Goal: Transaction & Acquisition: Purchase product/service

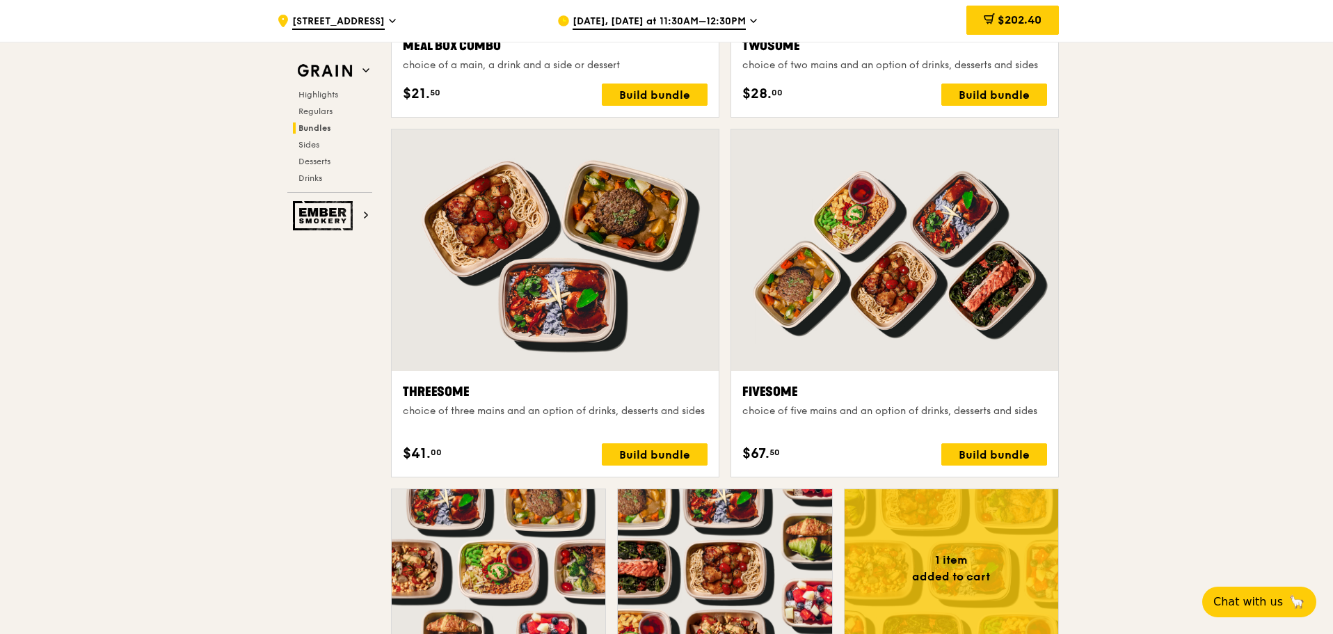
scroll to position [2226, 0]
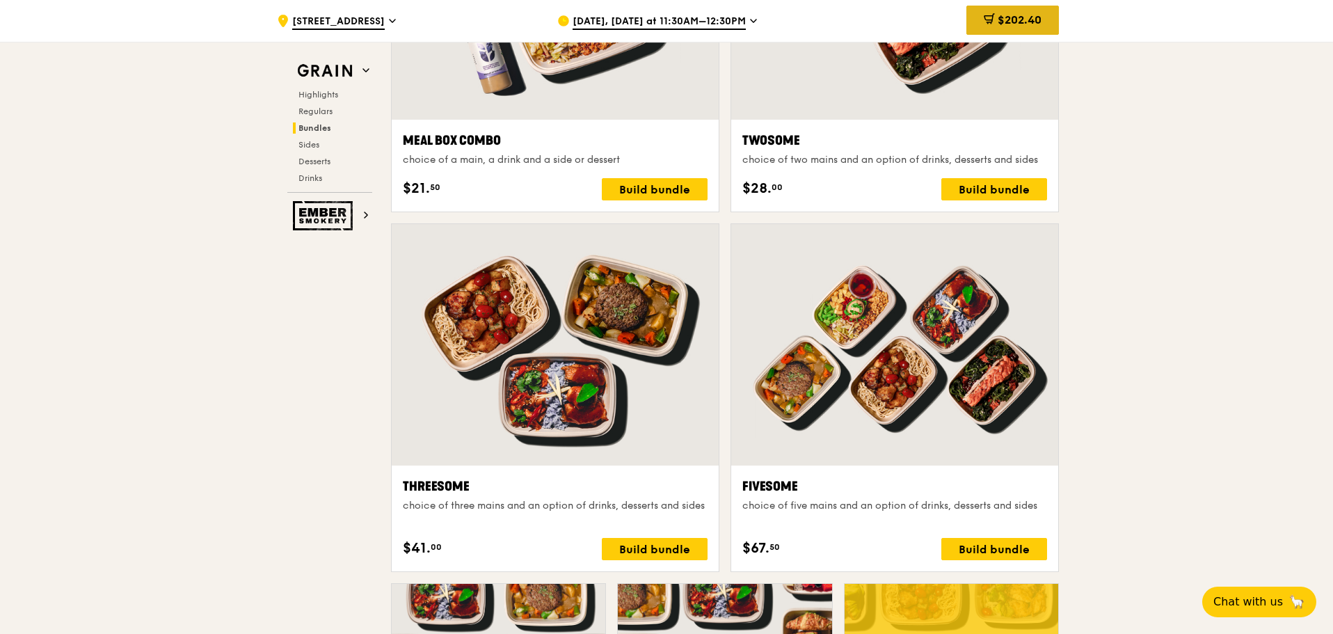
click at [1003, 17] on span "$202.40" at bounding box center [1019, 19] width 44 height 13
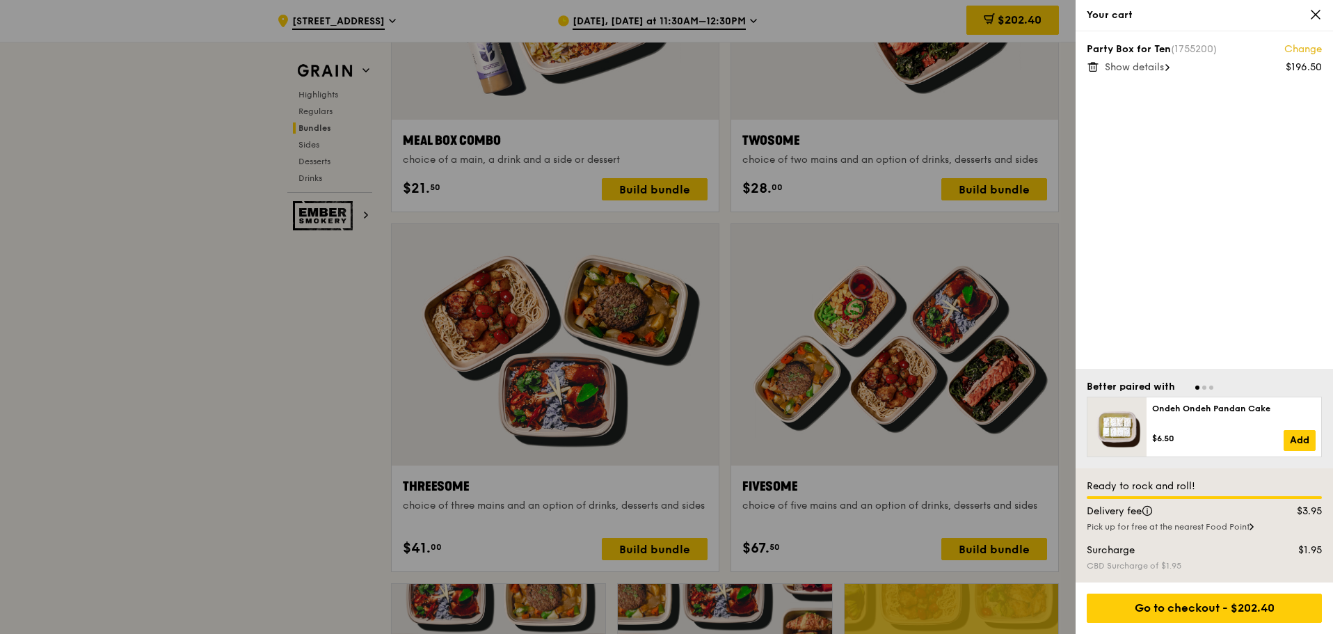
click at [1314, 13] on icon at bounding box center [1315, 14] width 8 height 8
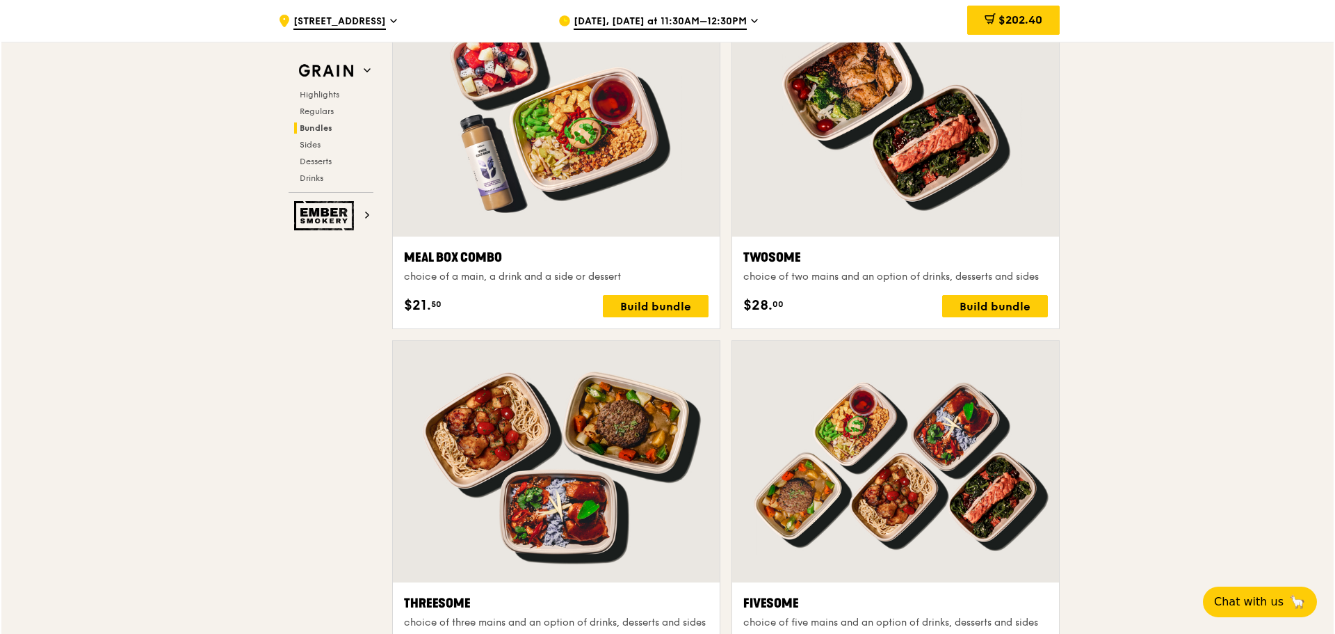
scroll to position [2086, 0]
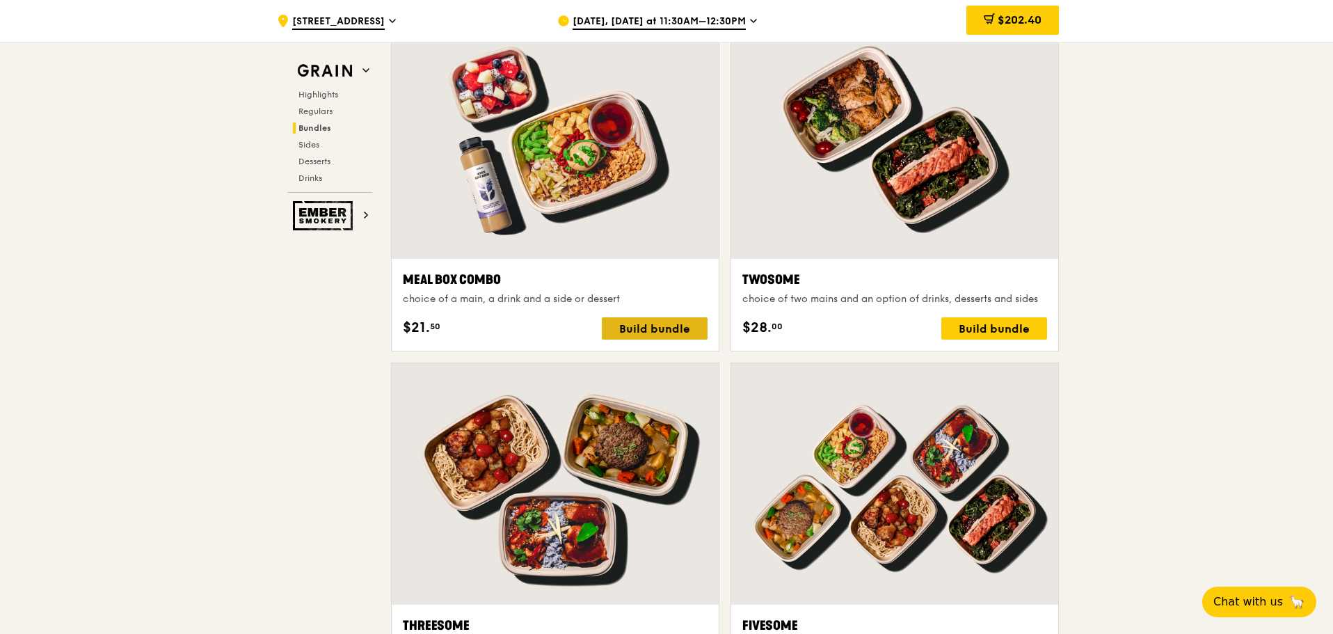
click at [670, 326] on div "Build bundle" at bounding box center [655, 328] width 106 height 22
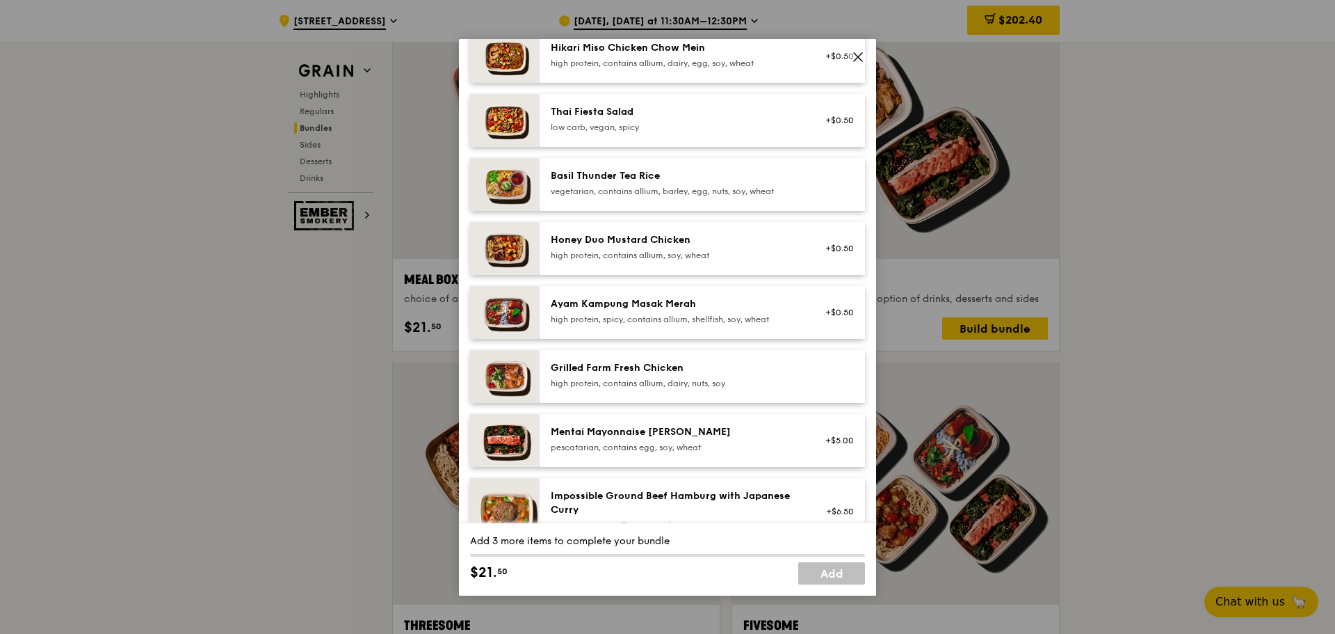
scroll to position [278, 0]
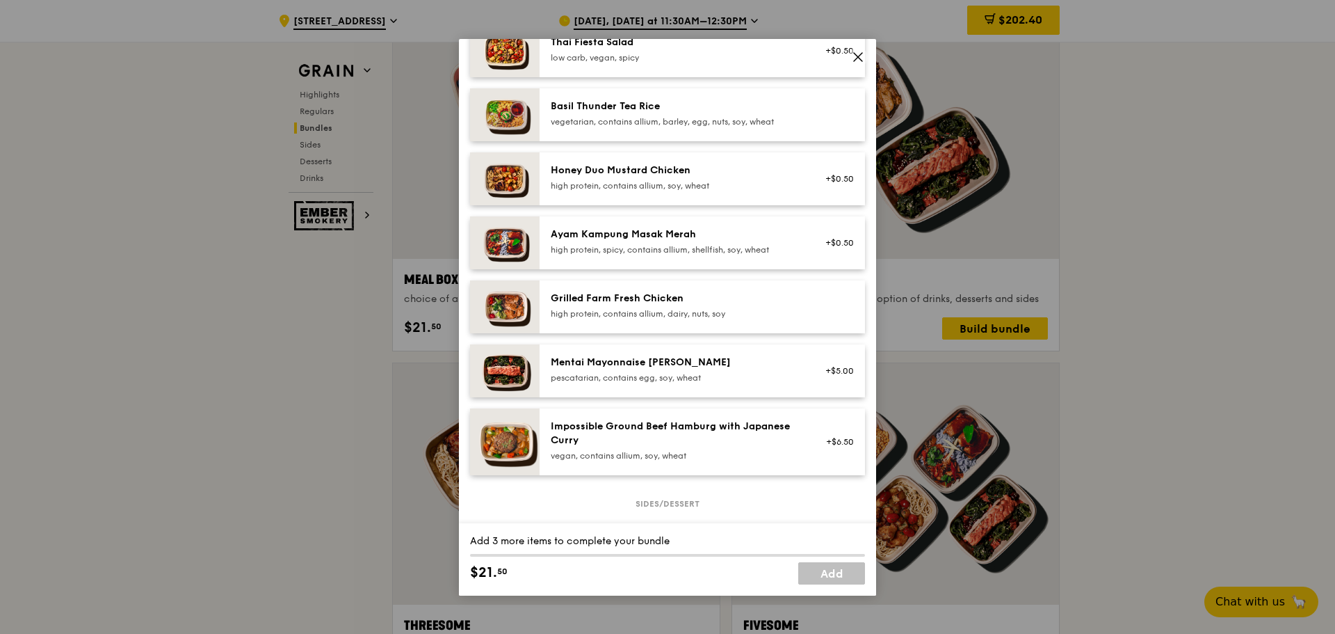
click at [670, 383] on div "pescatarian, contains egg, soy, wheat" at bounding box center [676, 377] width 250 height 11
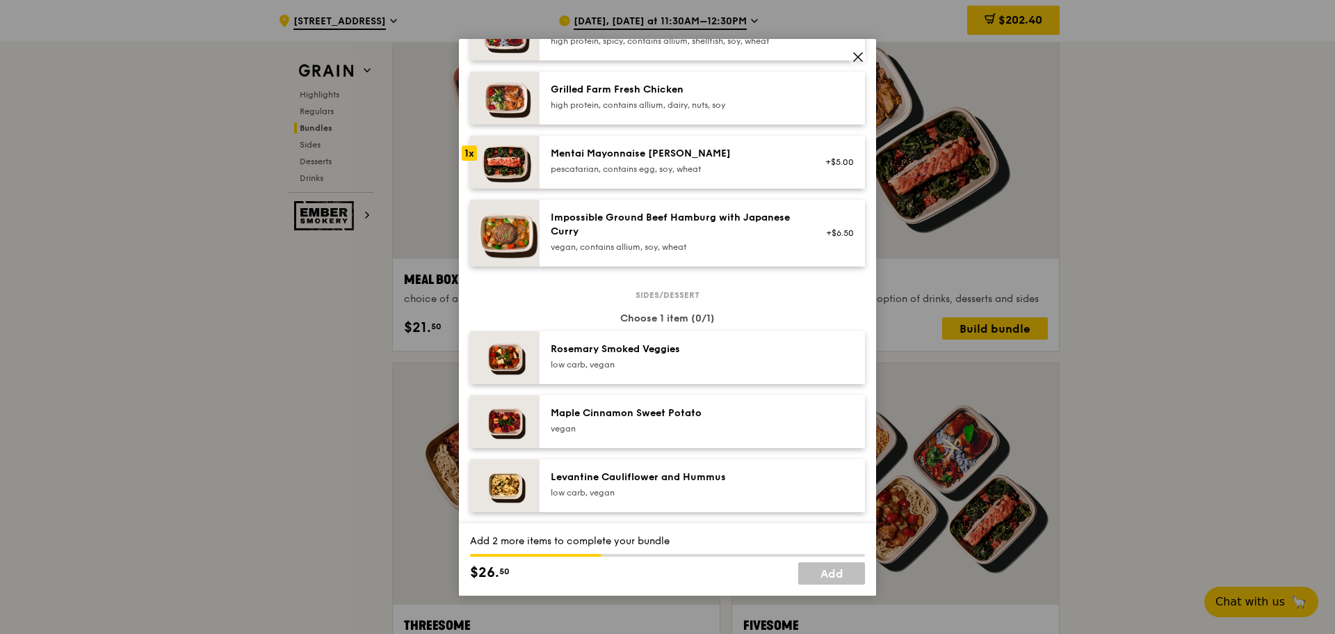
scroll to position [556, 0]
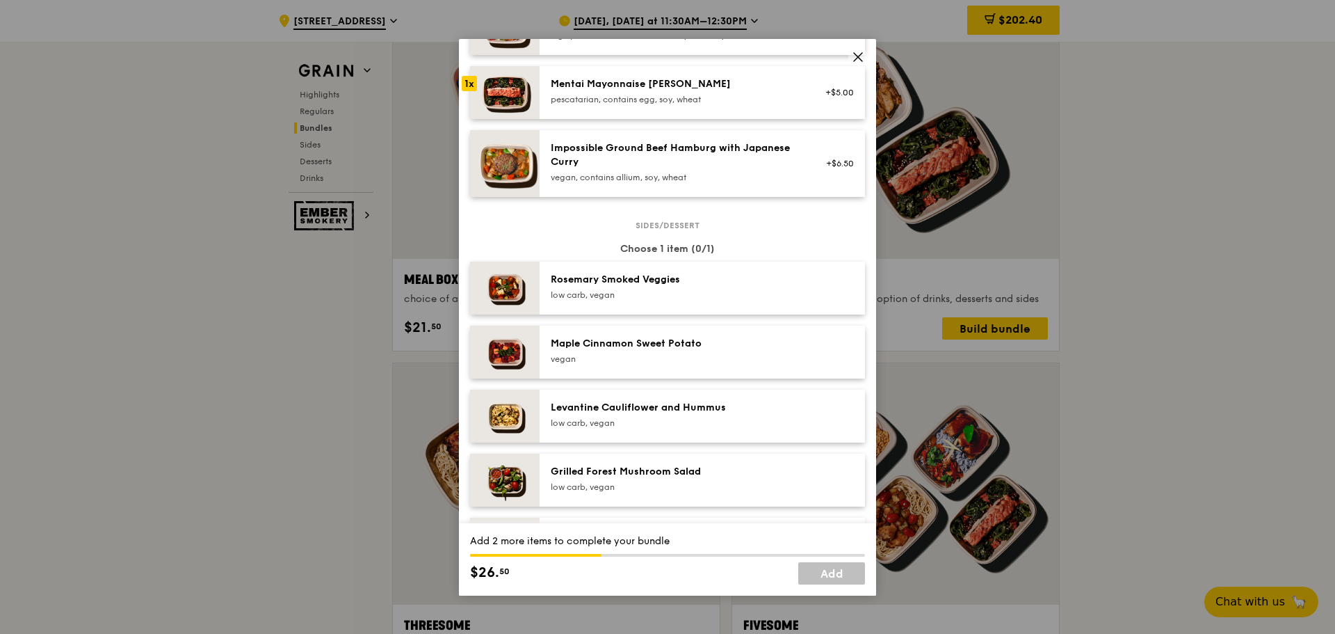
click at [699, 287] on div "Rosemary Smoked Veggies" at bounding box center [676, 280] width 250 height 14
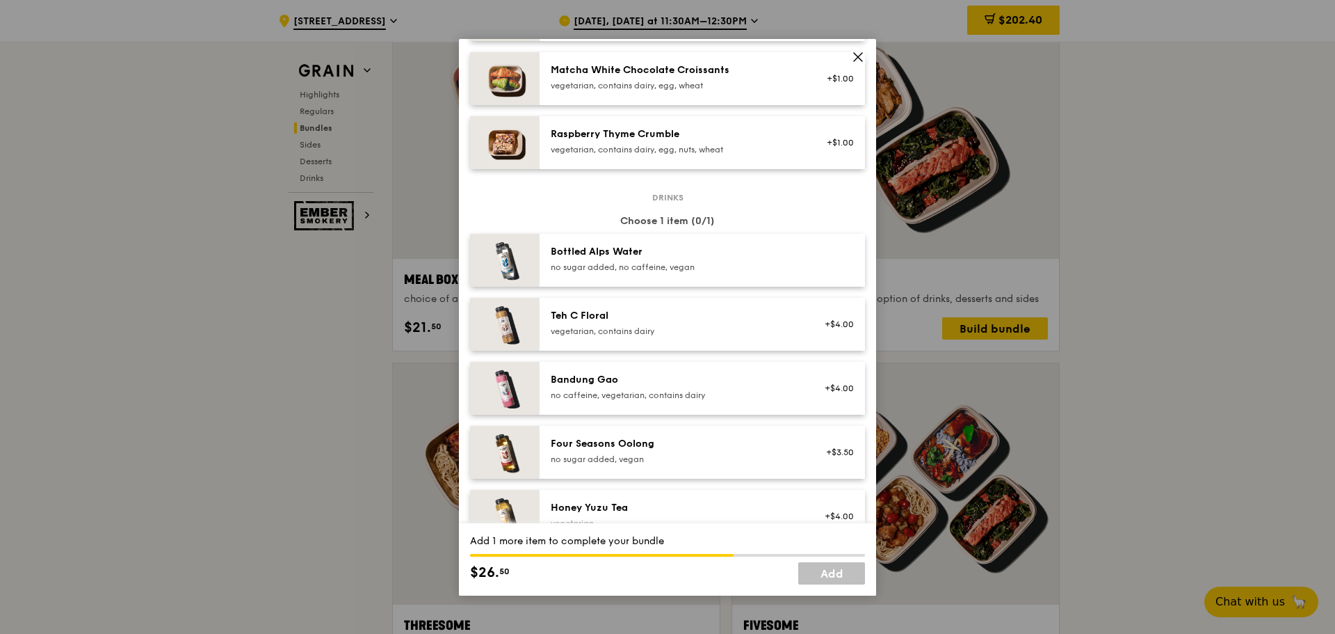
scroll to position [1321, 0]
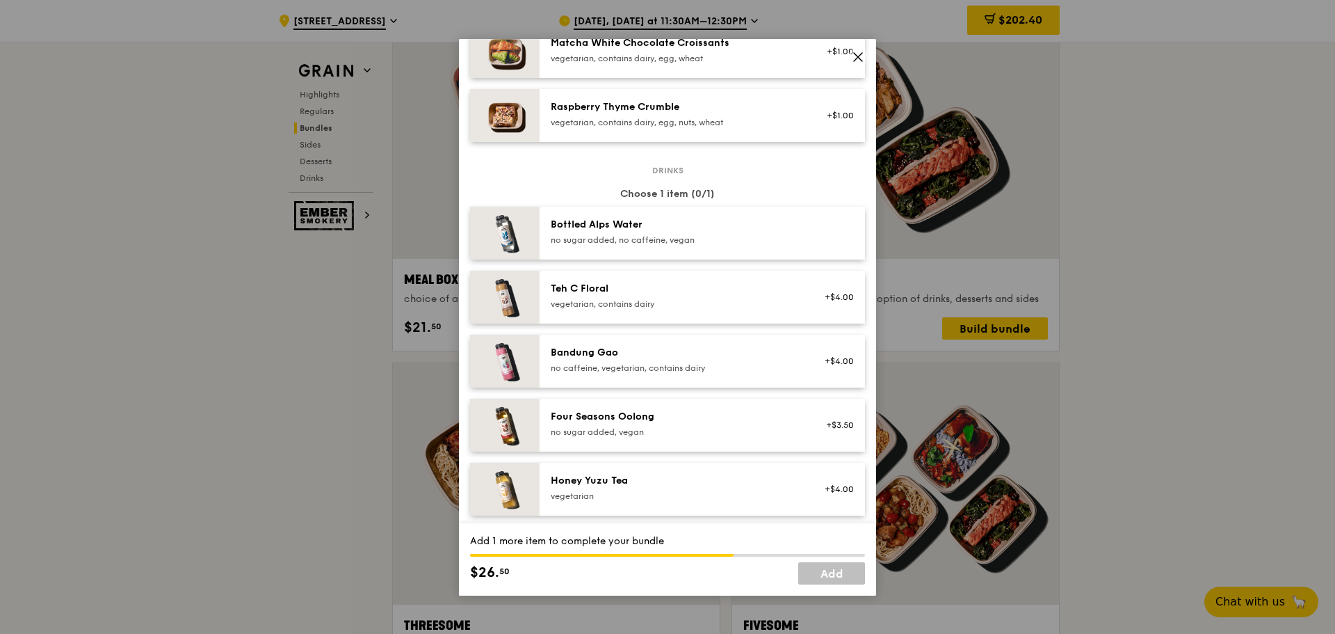
click at [724, 246] on div "no sugar added, no caffeine, vegan" at bounding box center [676, 239] width 250 height 11
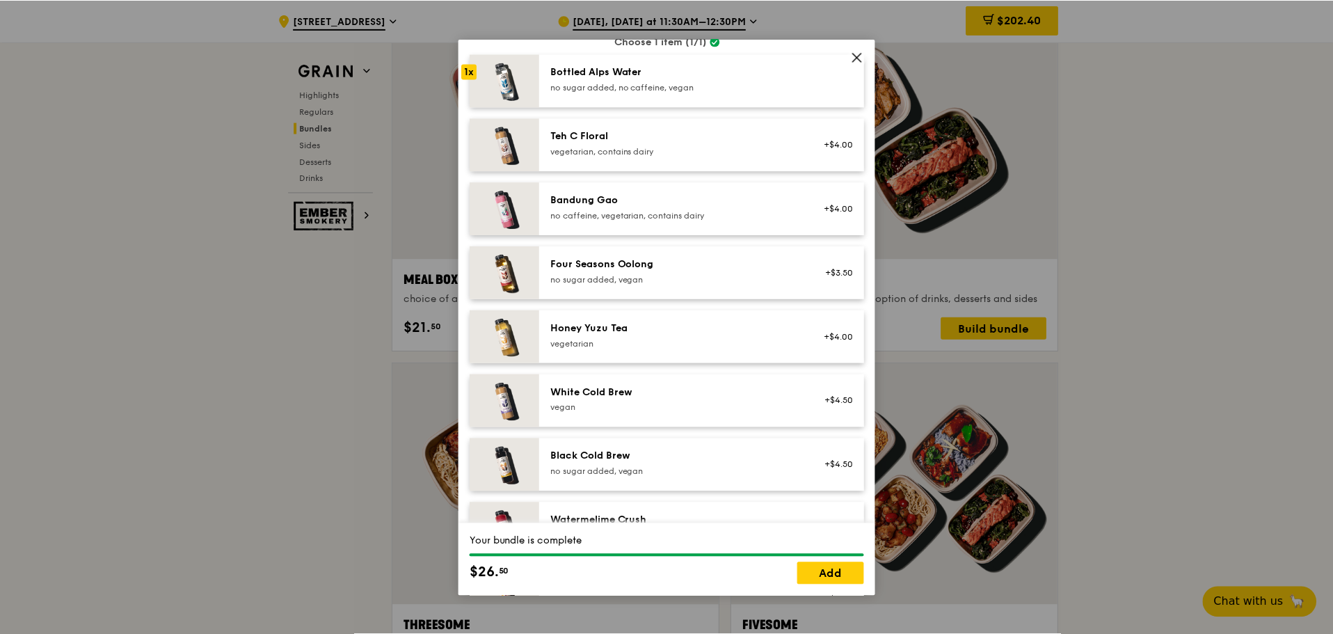
scroll to position [1592, 0]
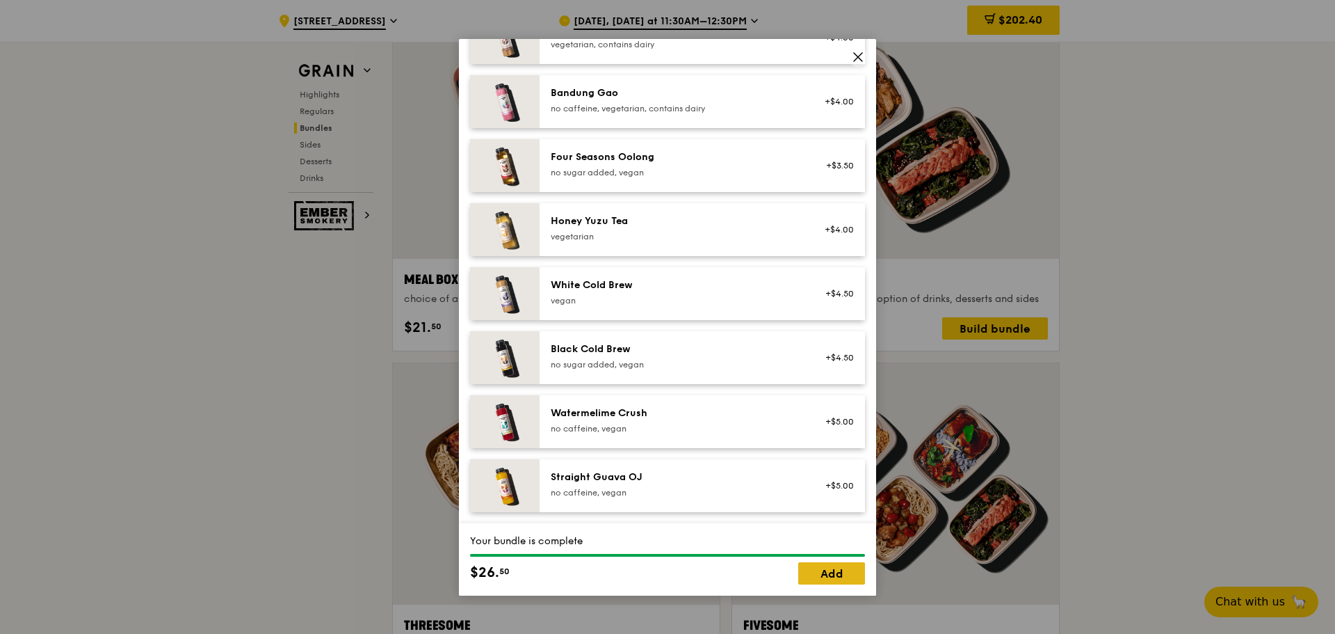
click at [833, 571] on link "Add" at bounding box center [831, 573] width 67 height 22
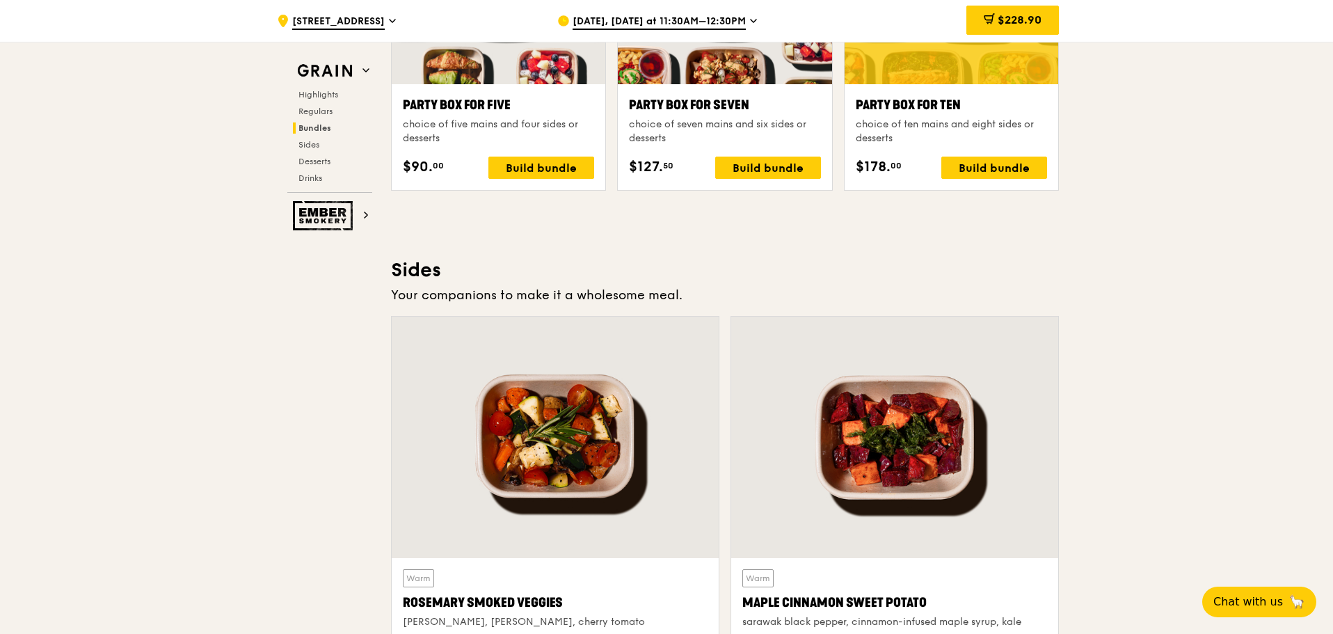
scroll to position [3130, 0]
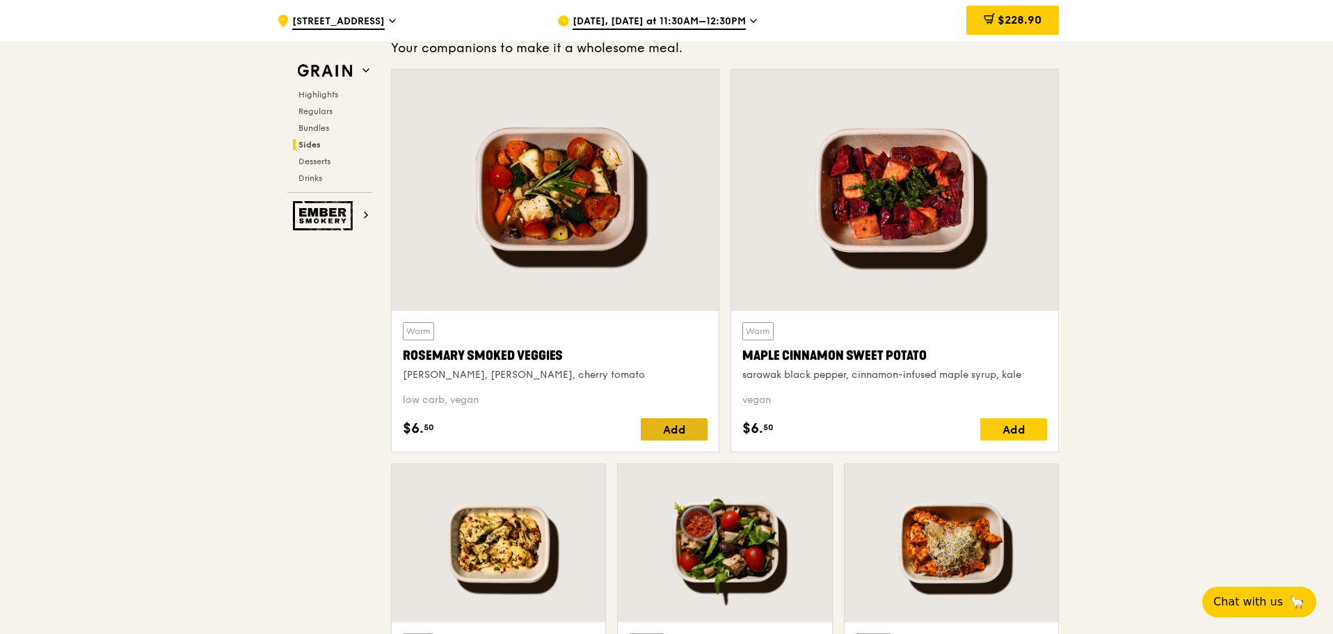
click at [688, 424] on div "Add" at bounding box center [674, 429] width 67 height 22
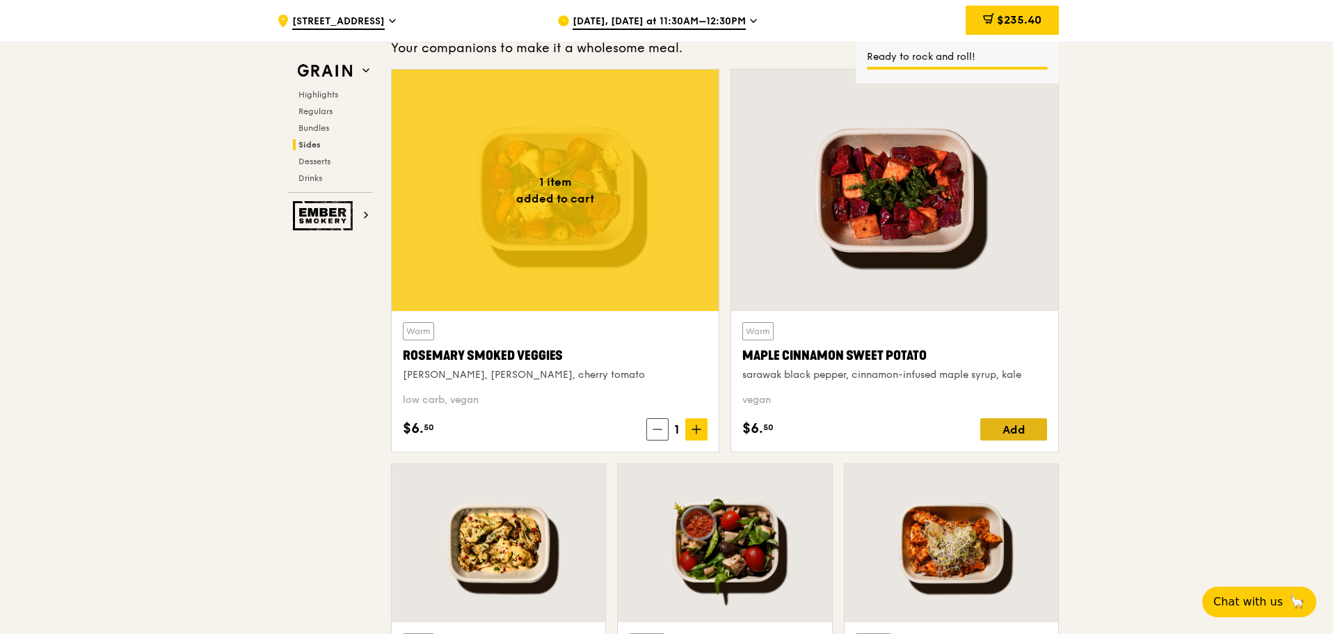
click at [1030, 424] on div "Add" at bounding box center [1013, 429] width 67 height 22
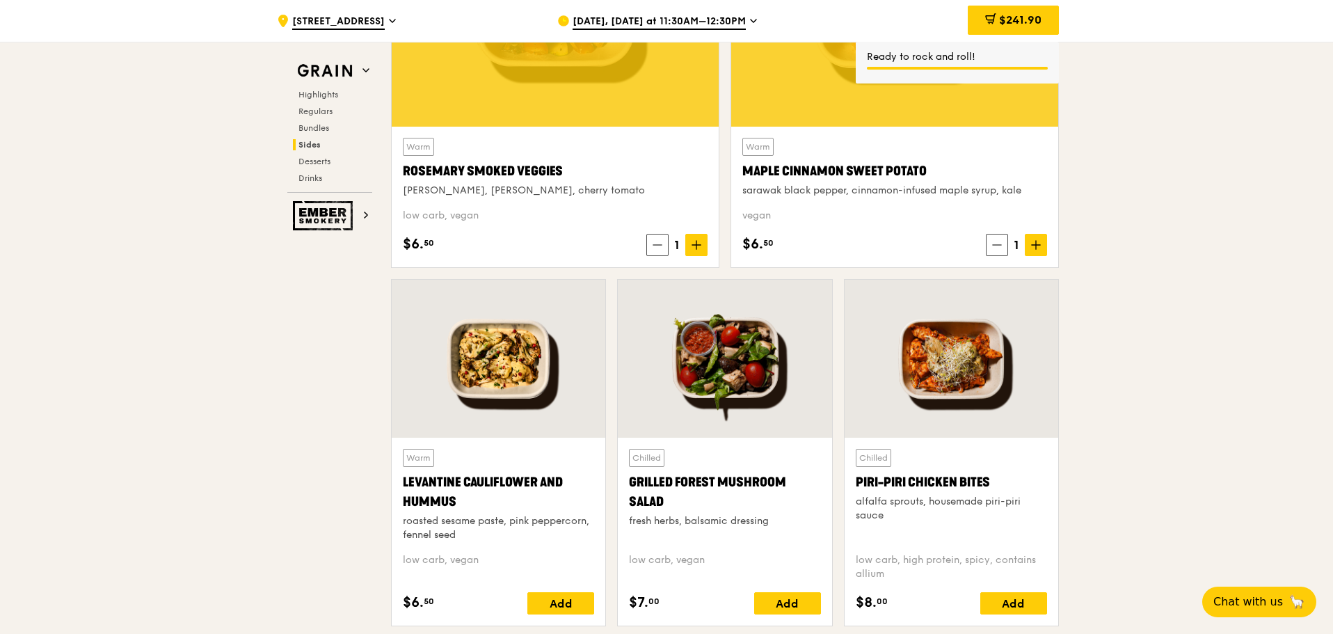
scroll to position [3338, 0]
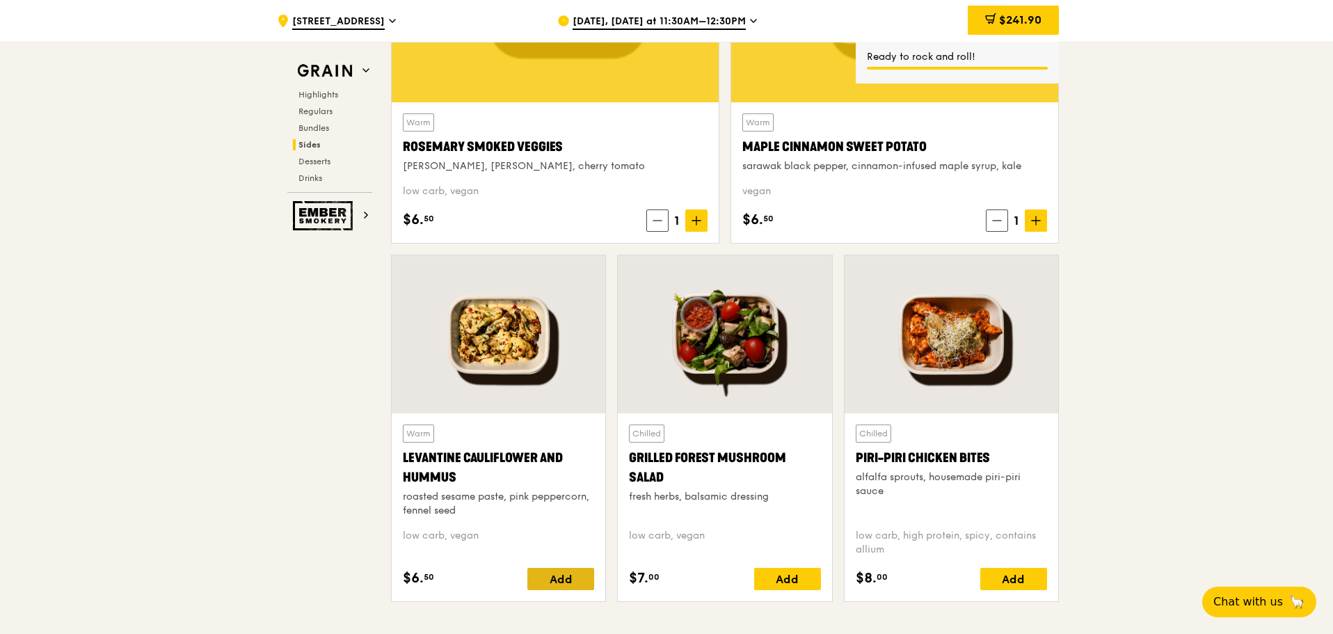
click at [558, 586] on div "Add" at bounding box center [560, 579] width 67 height 22
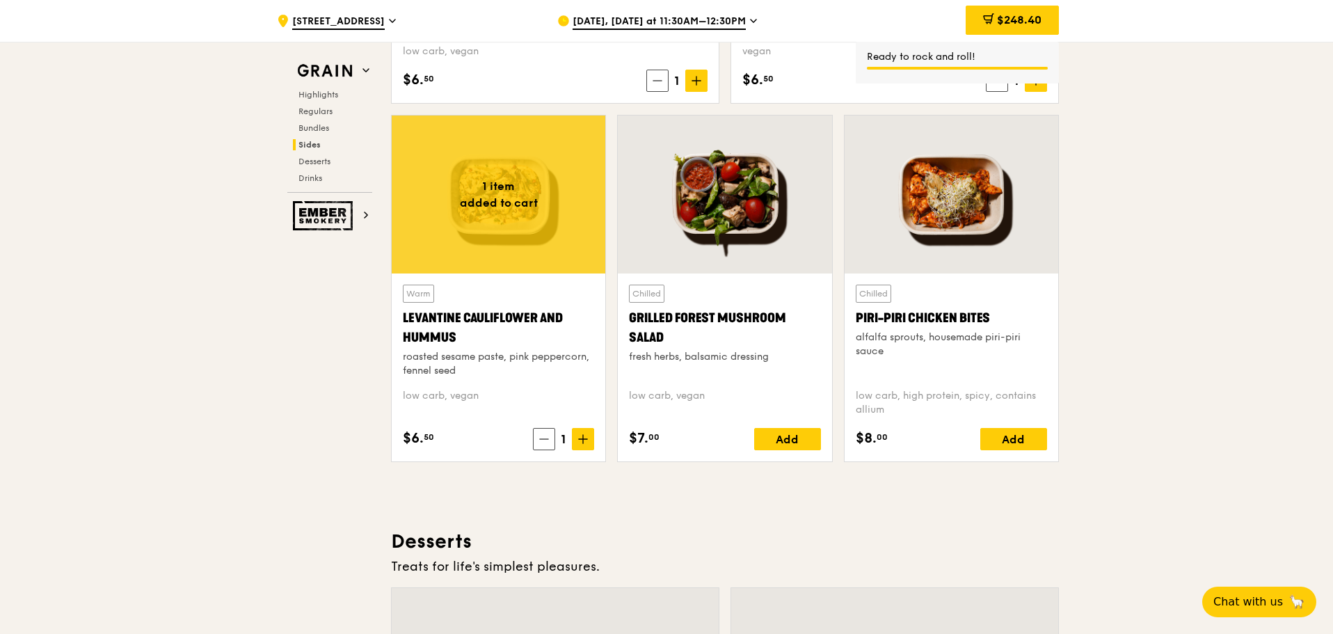
scroll to position [3477, 0]
click at [1020, 440] on div "Add" at bounding box center [1013, 439] width 67 height 22
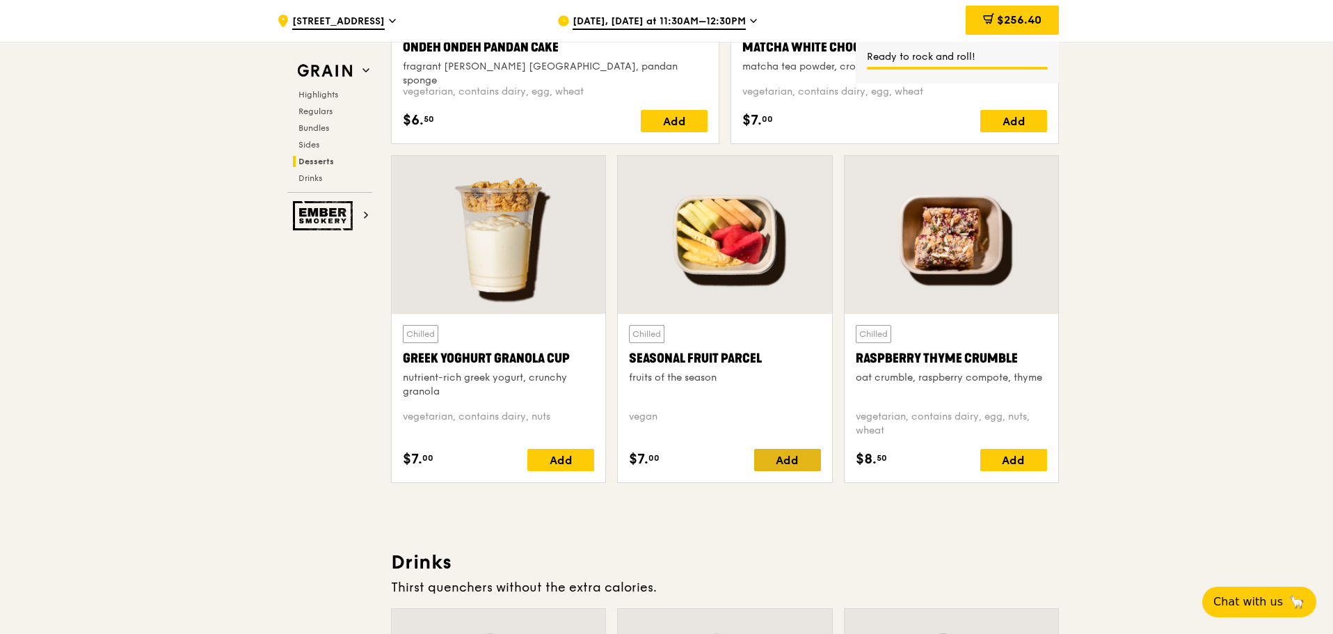
scroll to position [4312, 0]
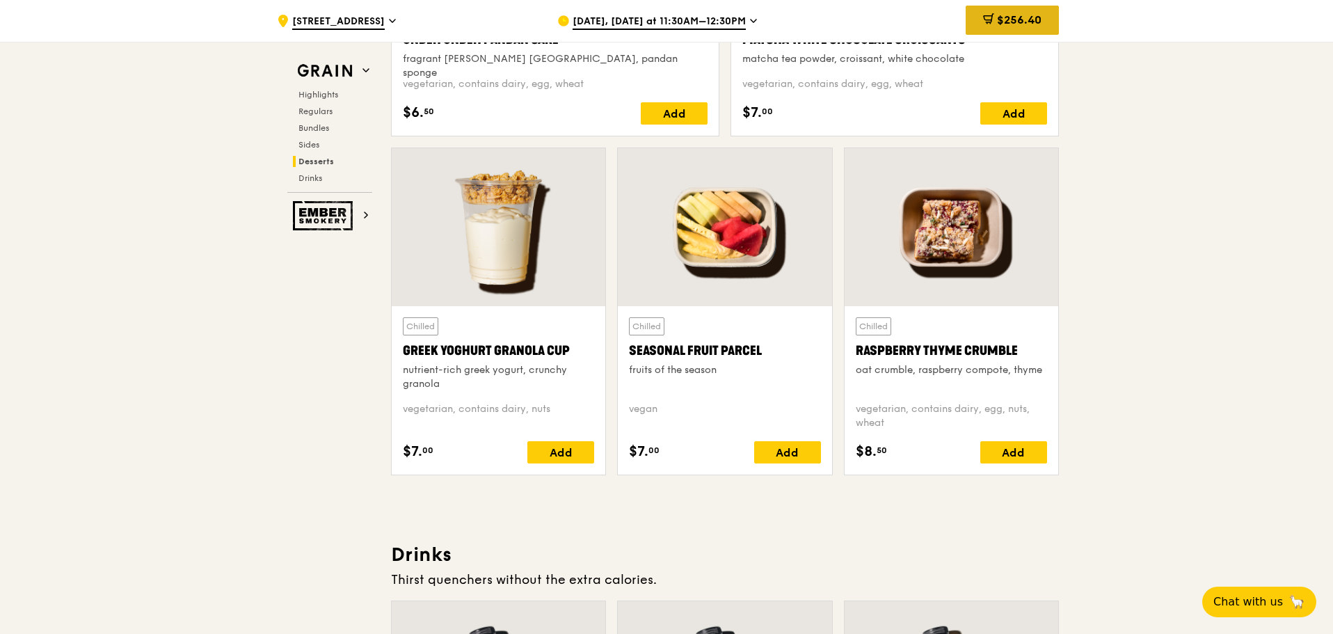
click at [1025, 16] on span "$256.40" at bounding box center [1019, 19] width 45 height 13
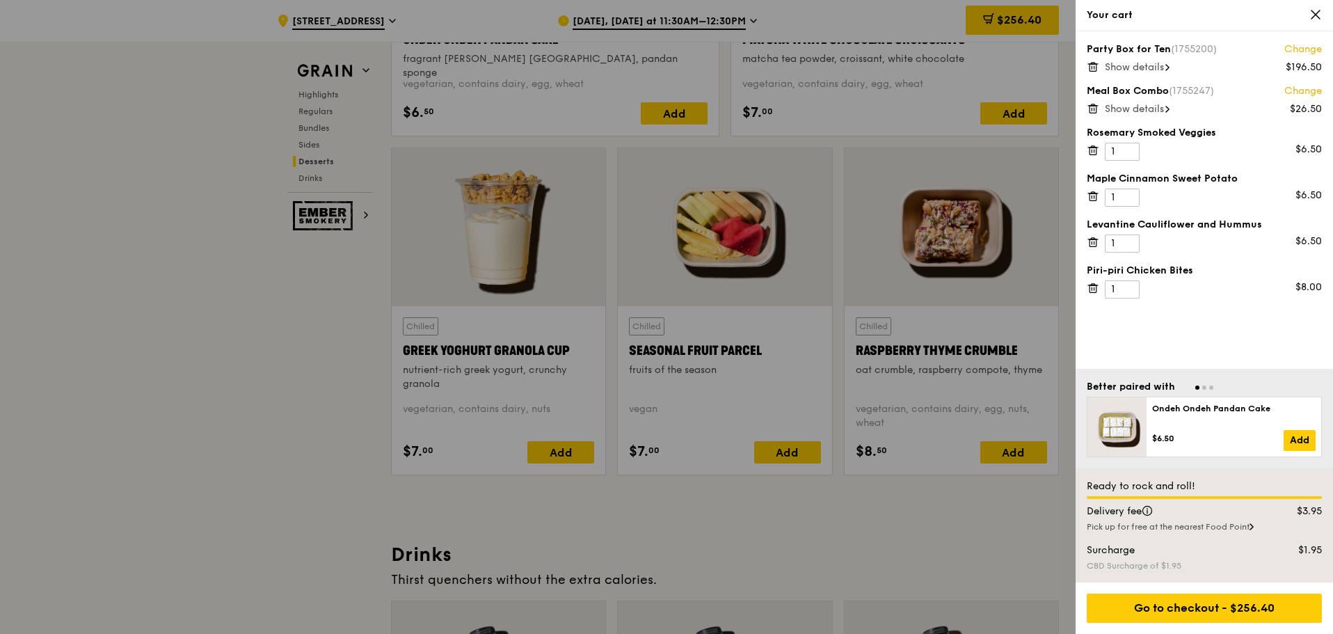
click at [1135, 70] on span "Show details" at bounding box center [1133, 67] width 59 height 12
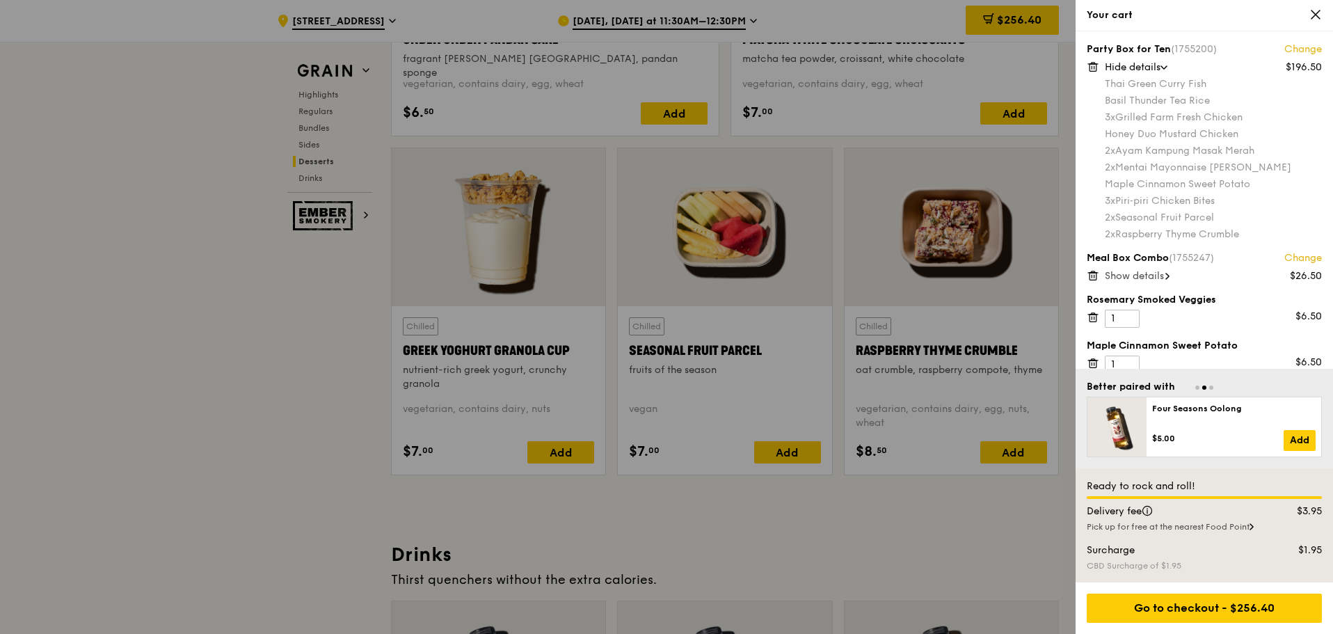
click at [319, 325] on div at bounding box center [666, 317] width 1333 height 634
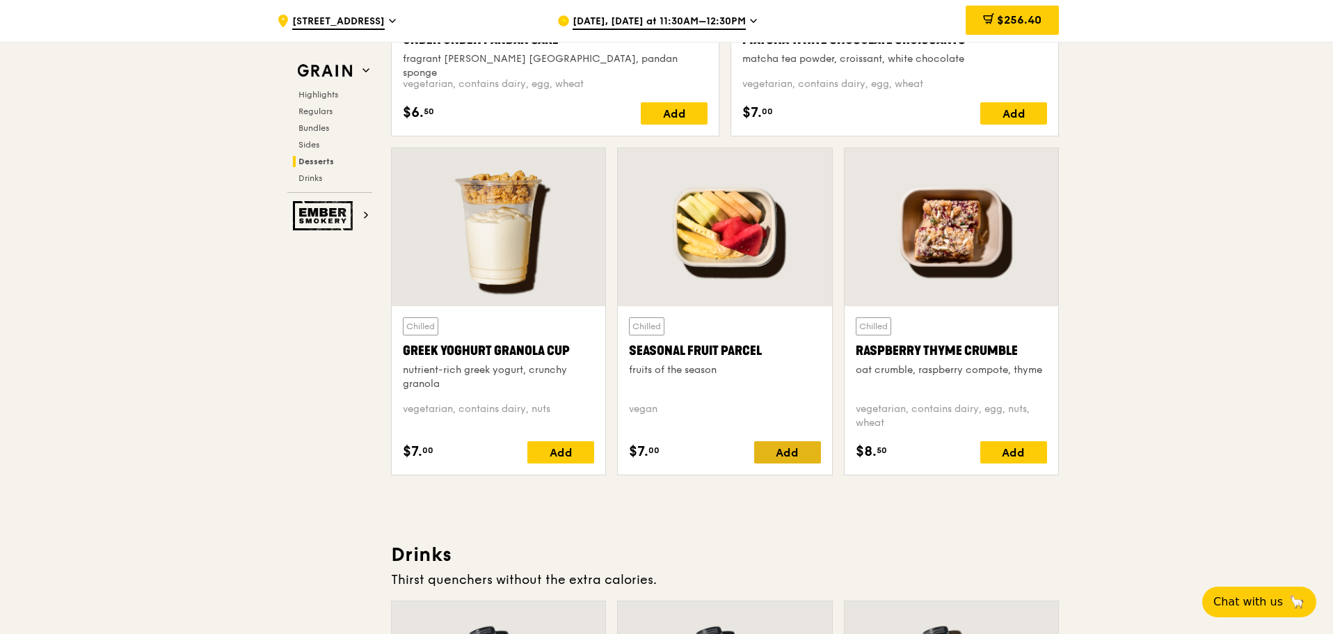
click at [771, 451] on div "Add" at bounding box center [787, 452] width 67 height 22
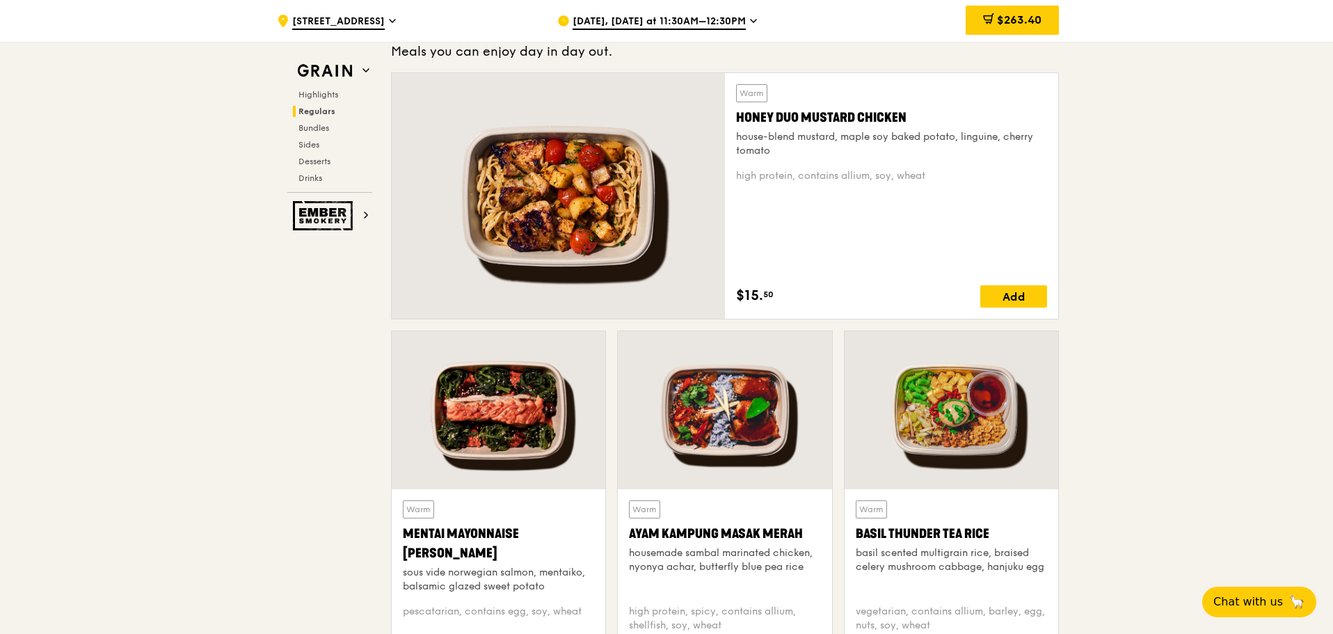
scroll to position [904, 0]
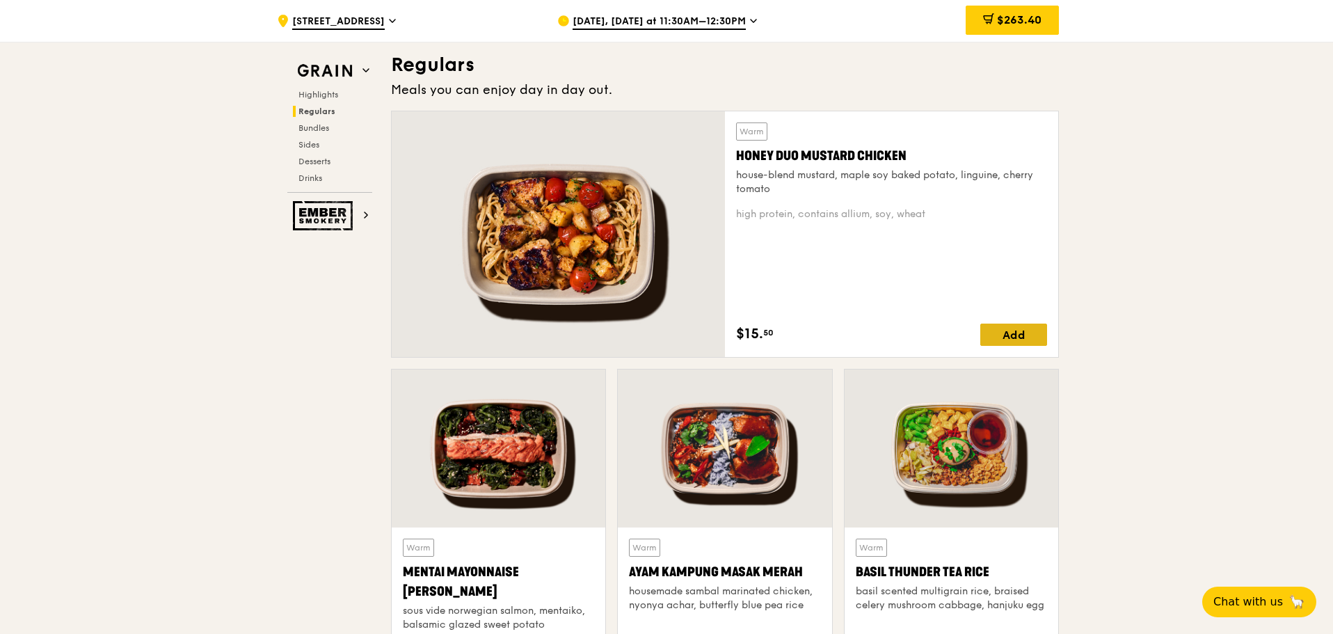
click at [1014, 337] on div "Add" at bounding box center [1013, 334] width 67 height 22
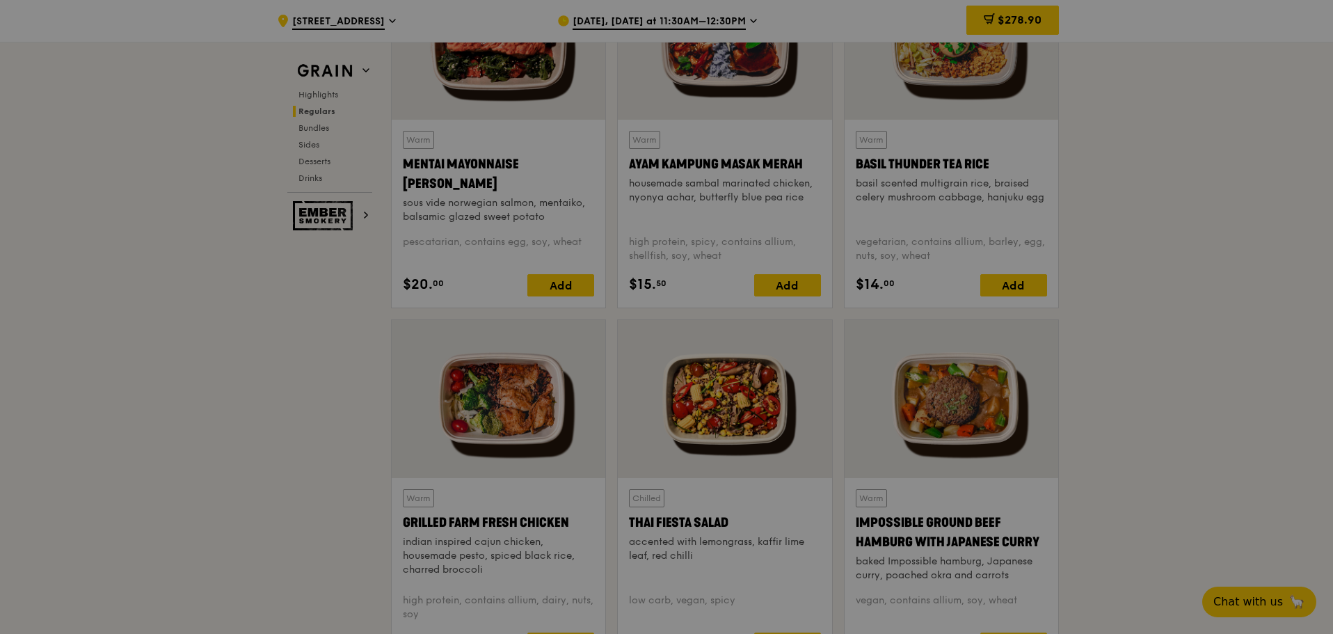
scroll to position [1321, 0]
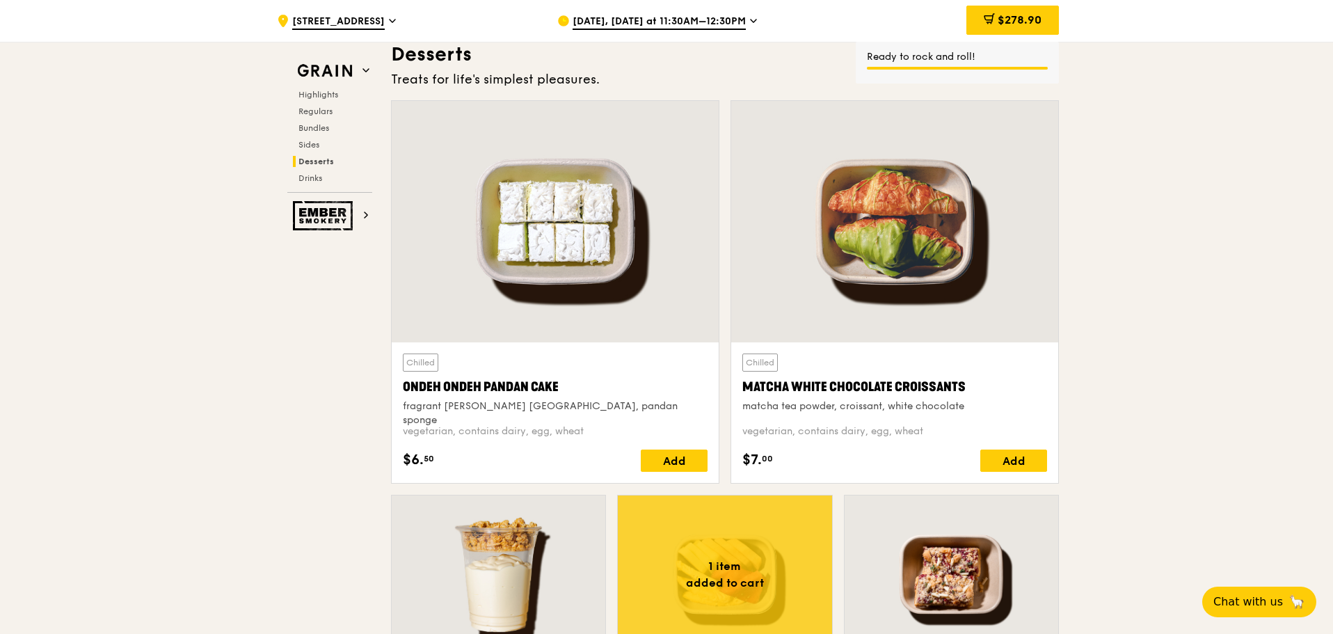
scroll to position [3964, 0]
click at [678, 462] on div "Add" at bounding box center [674, 461] width 67 height 22
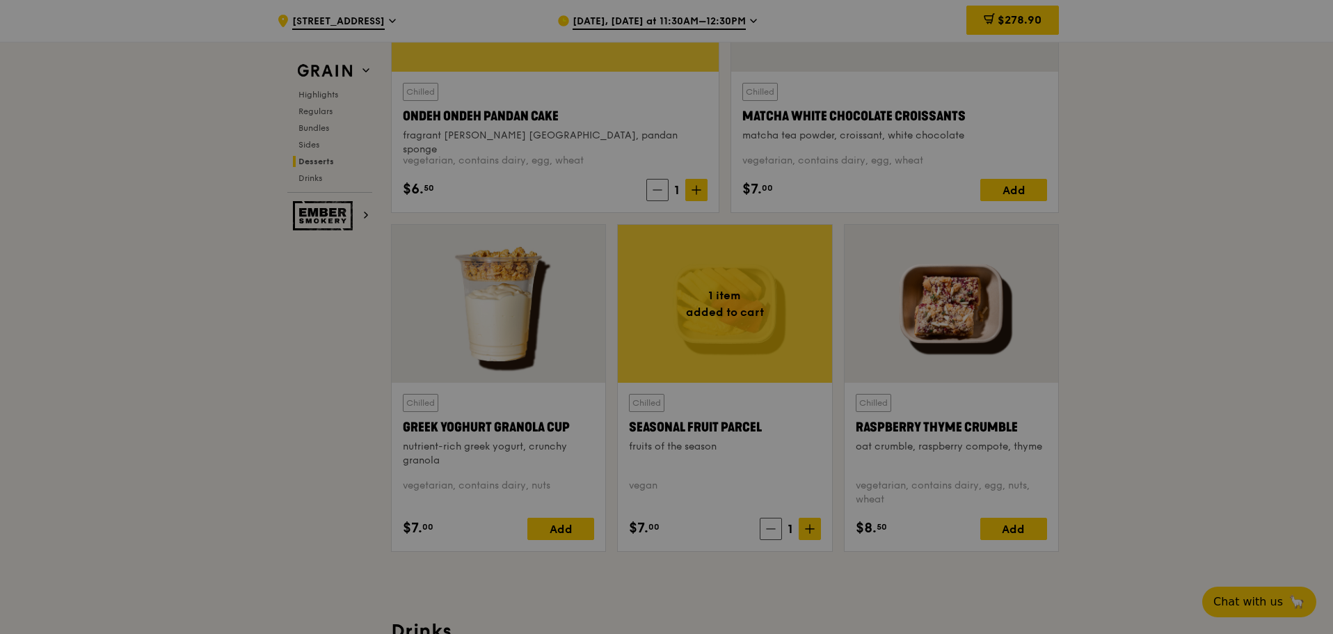
scroll to position [4242, 0]
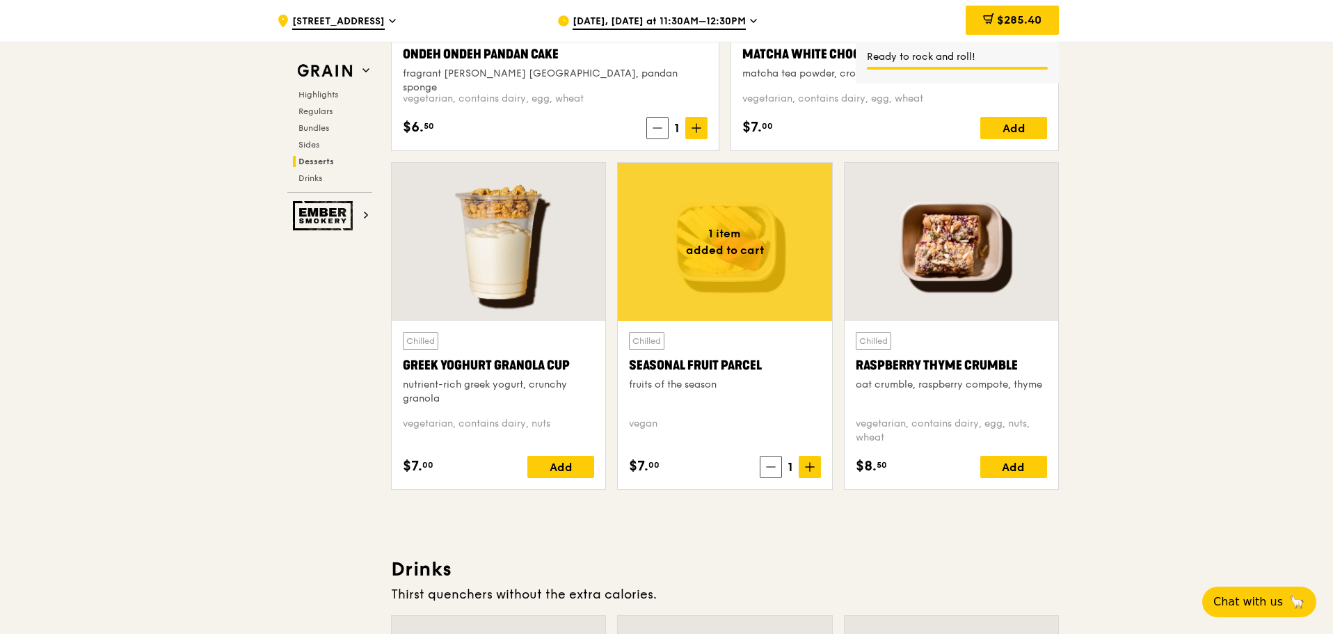
scroll to position [4382, 0]
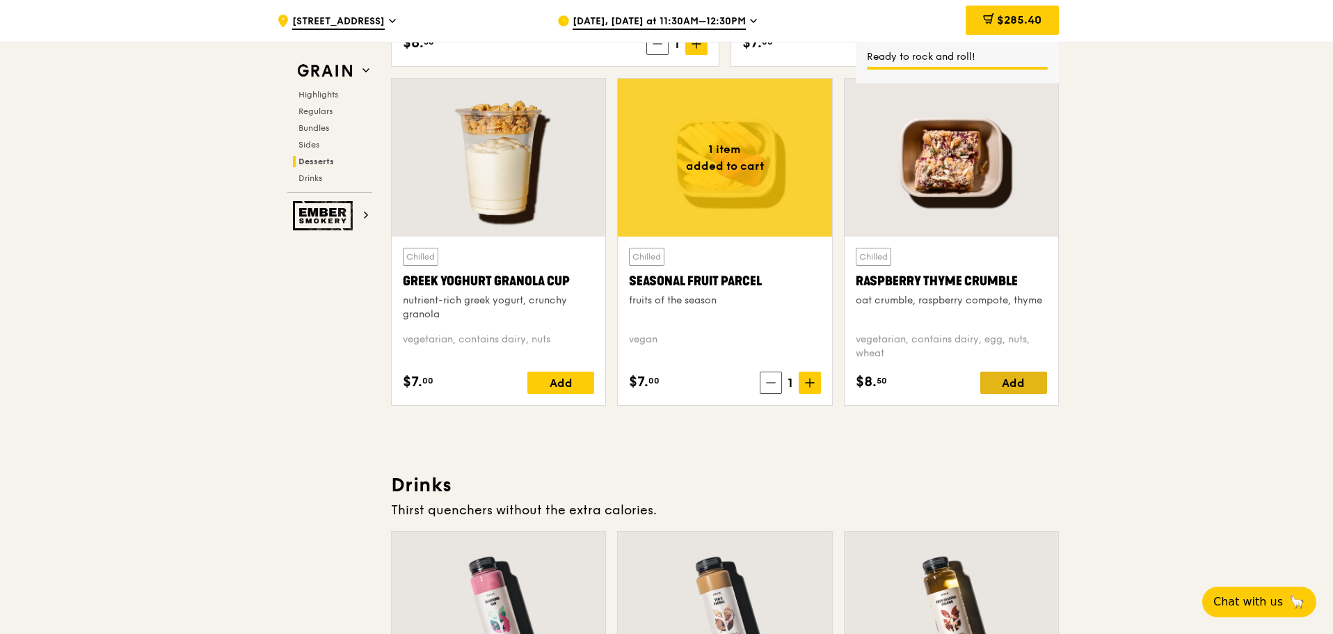
click at [1018, 384] on div "Add" at bounding box center [1013, 382] width 67 height 22
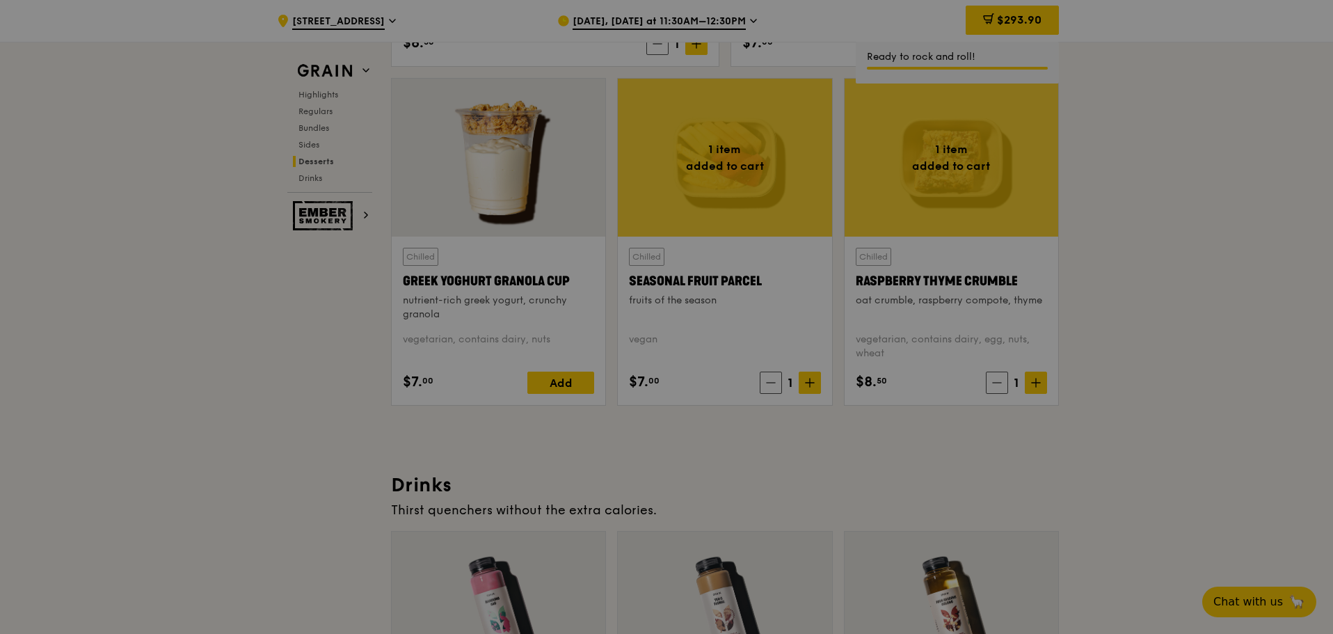
click at [1196, 241] on div at bounding box center [666, 317] width 1333 height 634
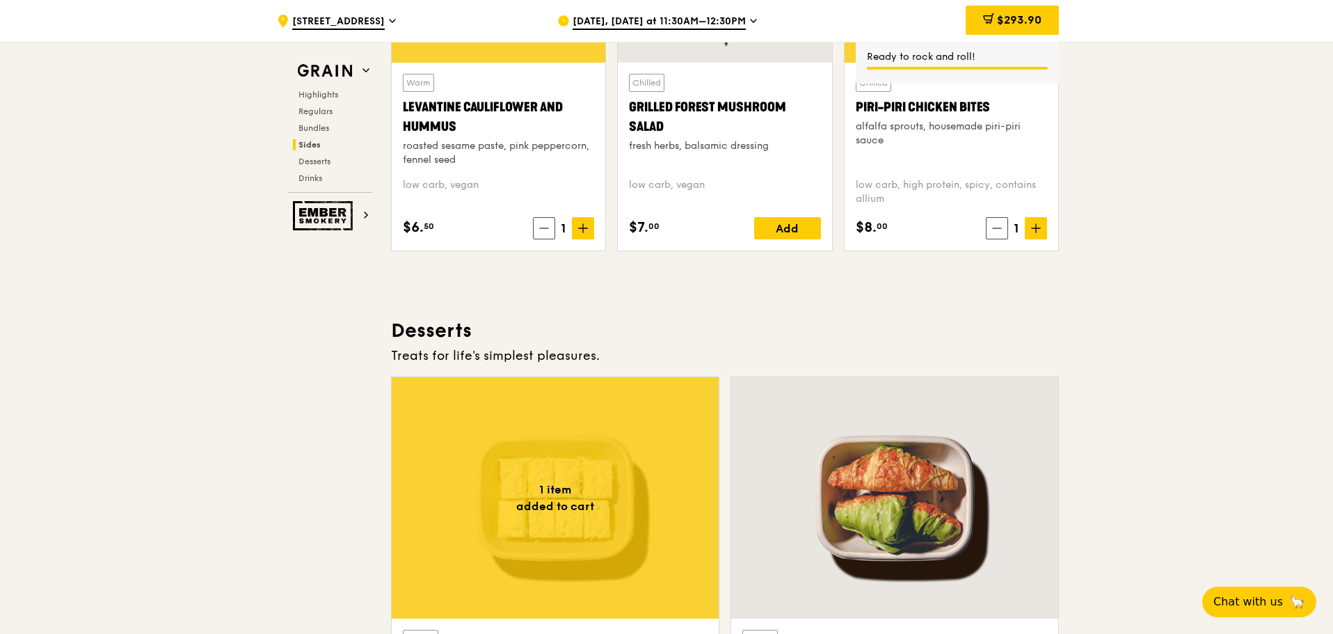
scroll to position [3895, 0]
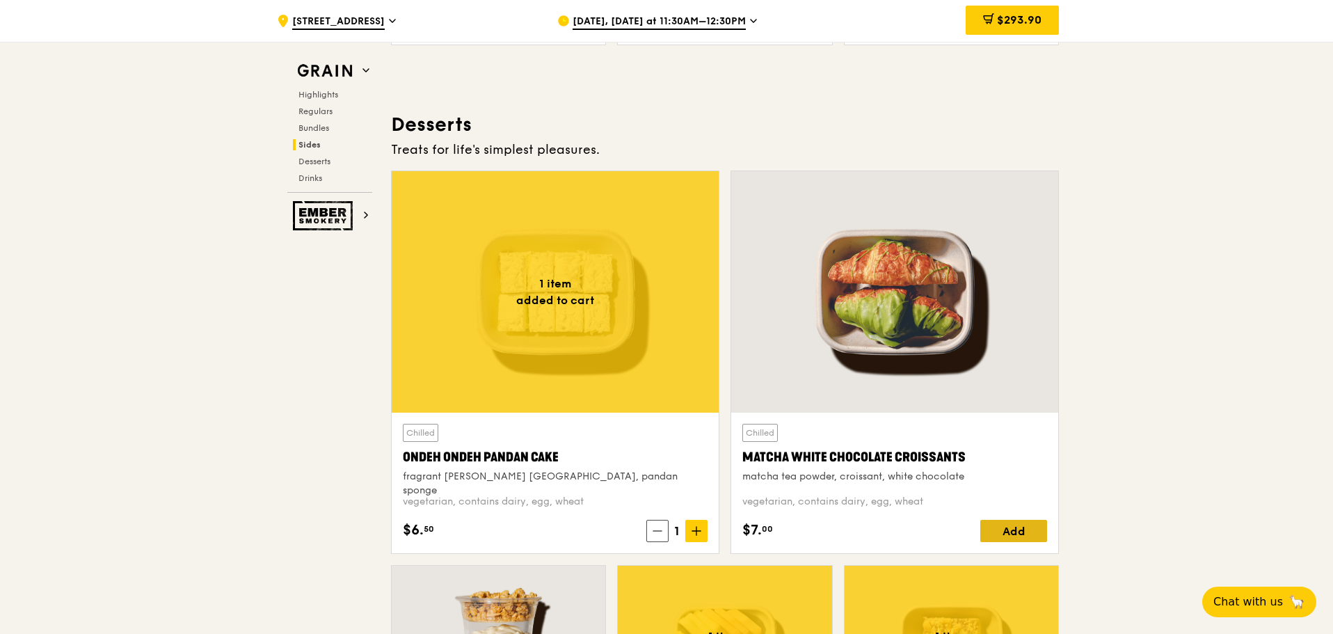
click at [996, 529] on div "Add" at bounding box center [1013, 531] width 67 height 22
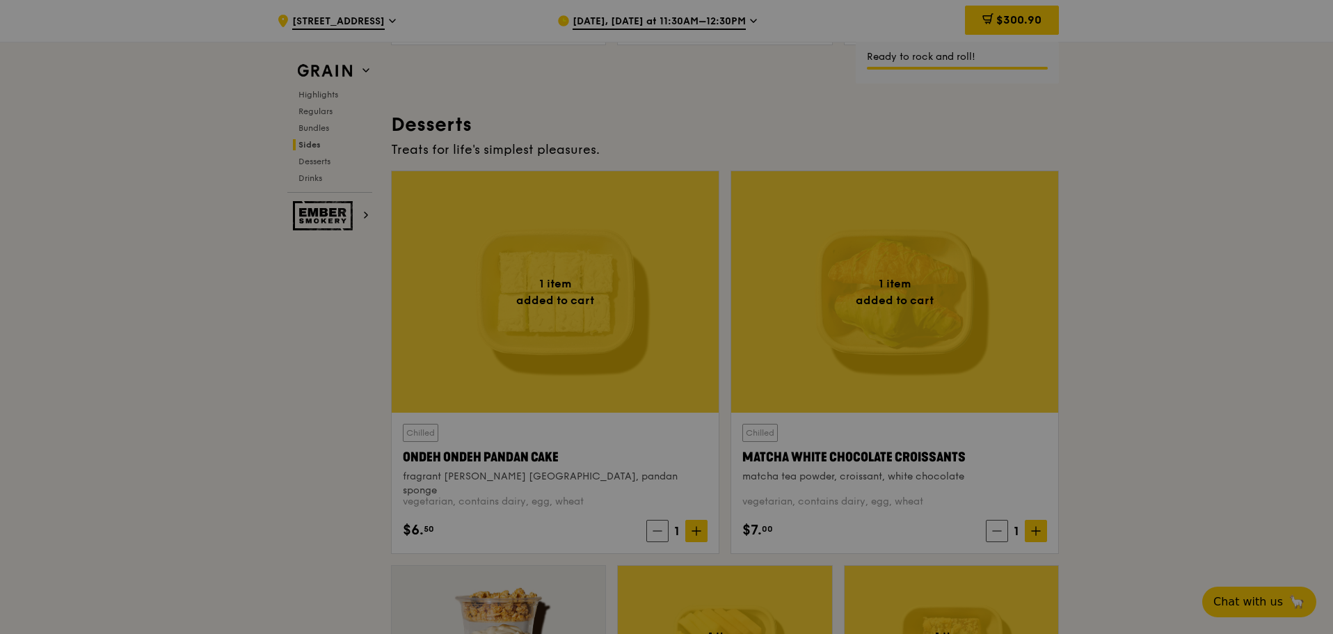
click at [1228, 348] on div at bounding box center [666, 317] width 1333 height 634
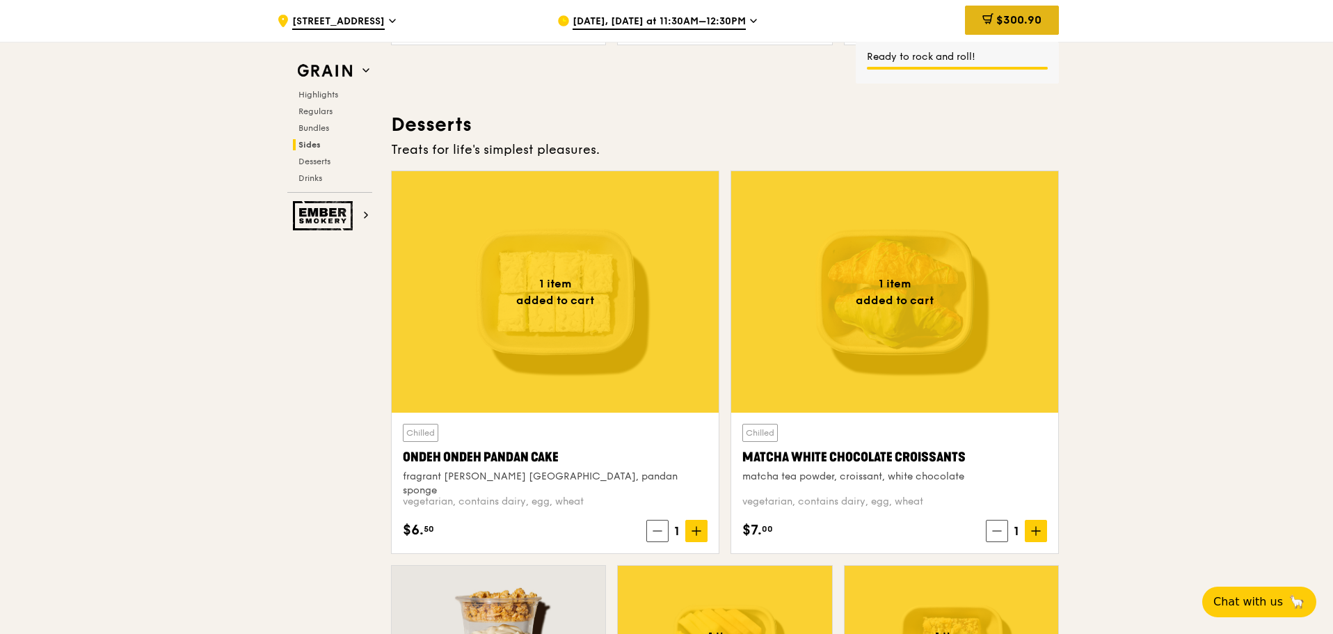
click at [1016, 25] on span "$300.90" at bounding box center [1018, 19] width 45 height 13
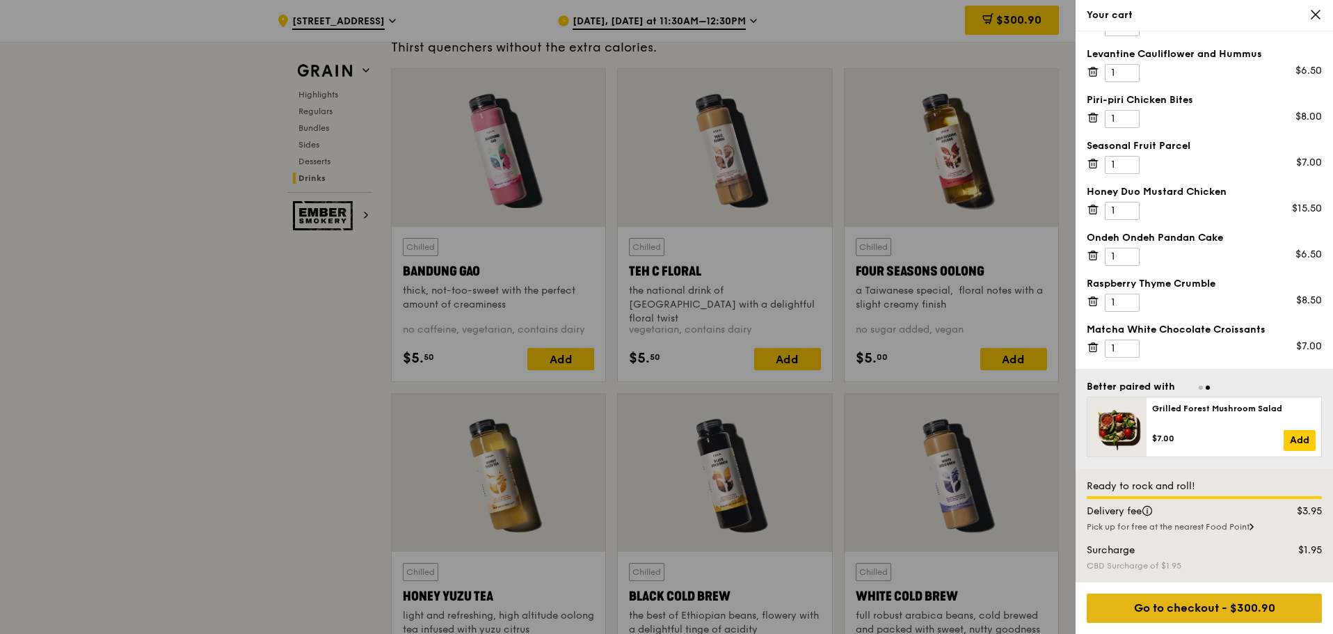
scroll to position [4868, 0]
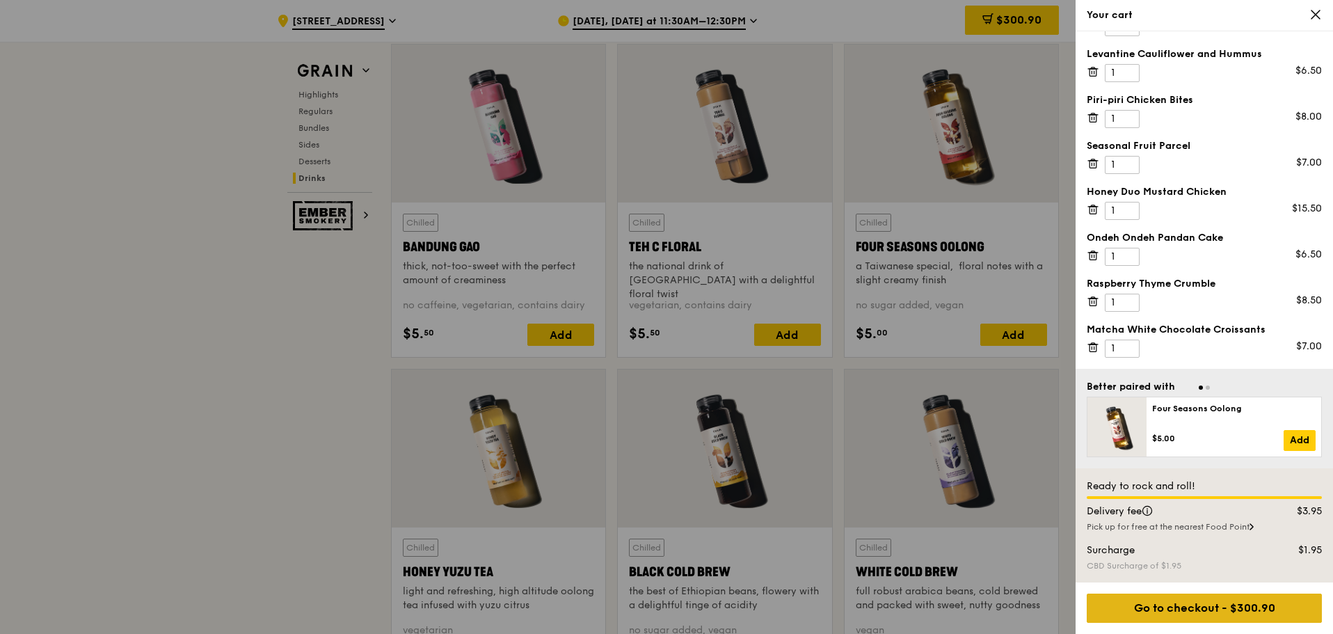
click at [1218, 612] on div "Go to checkout - $300.90" at bounding box center [1203, 607] width 235 height 29
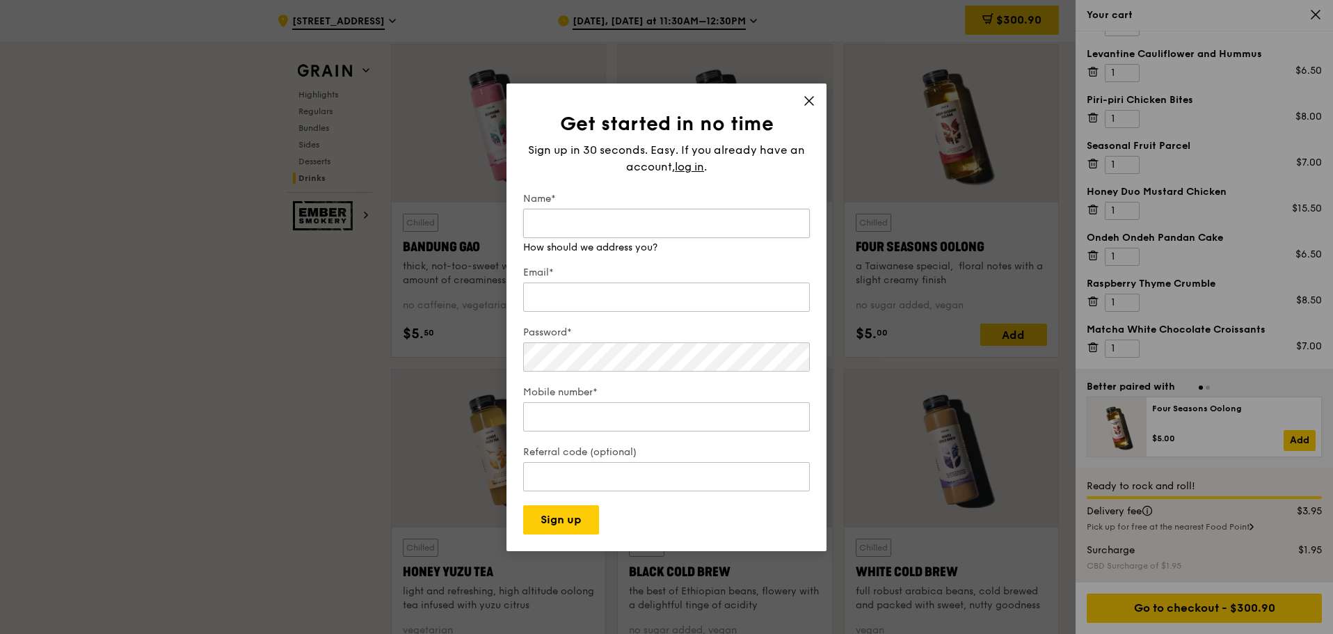
click at [599, 225] on input "Name*" at bounding box center [666, 223] width 287 height 29
type input "Serena Ngiam"
click at [595, 293] on input "Email*" at bounding box center [666, 282] width 287 height 29
type input "s"
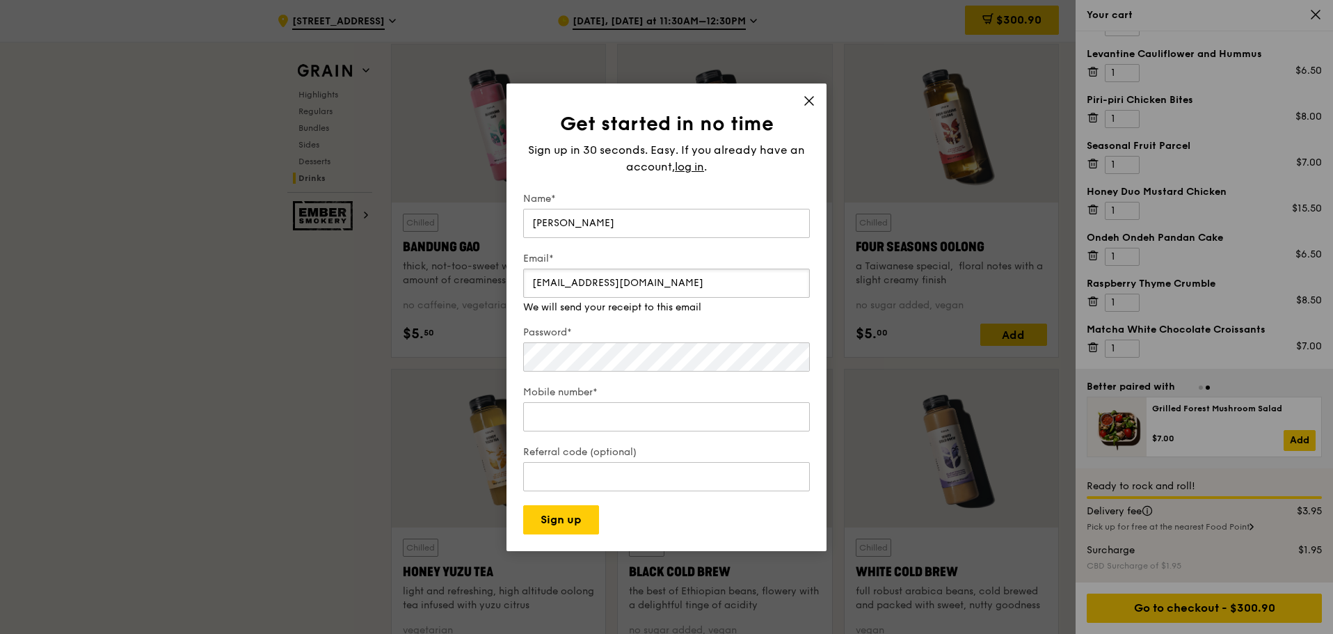
type input "serena_alyssa@hotmail.com"
click at [567, 413] on input "Mobile number*" at bounding box center [666, 416] width 287 height 29
type input "91181222"
click at [597, 474] on input "Referral code (optional)" at bounding box center [666, 476] width 287 height 29
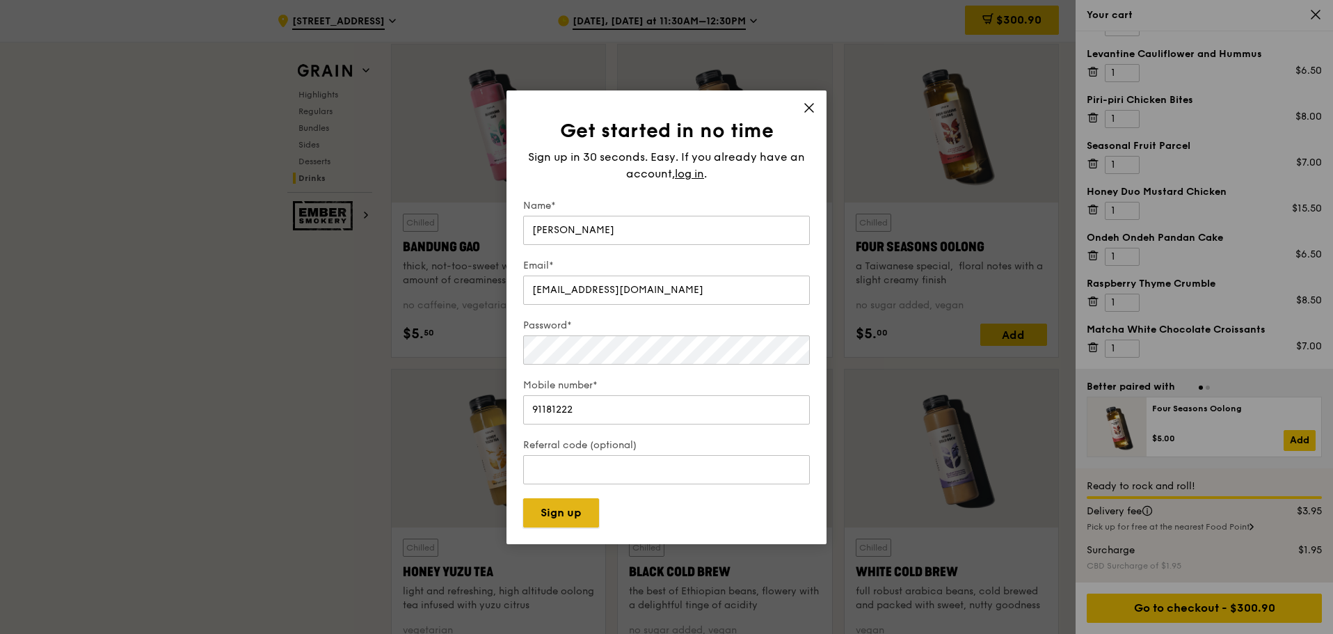
click at [574, 522] on button "Sign up" at bounding box center [561, 512] width 76 height 29
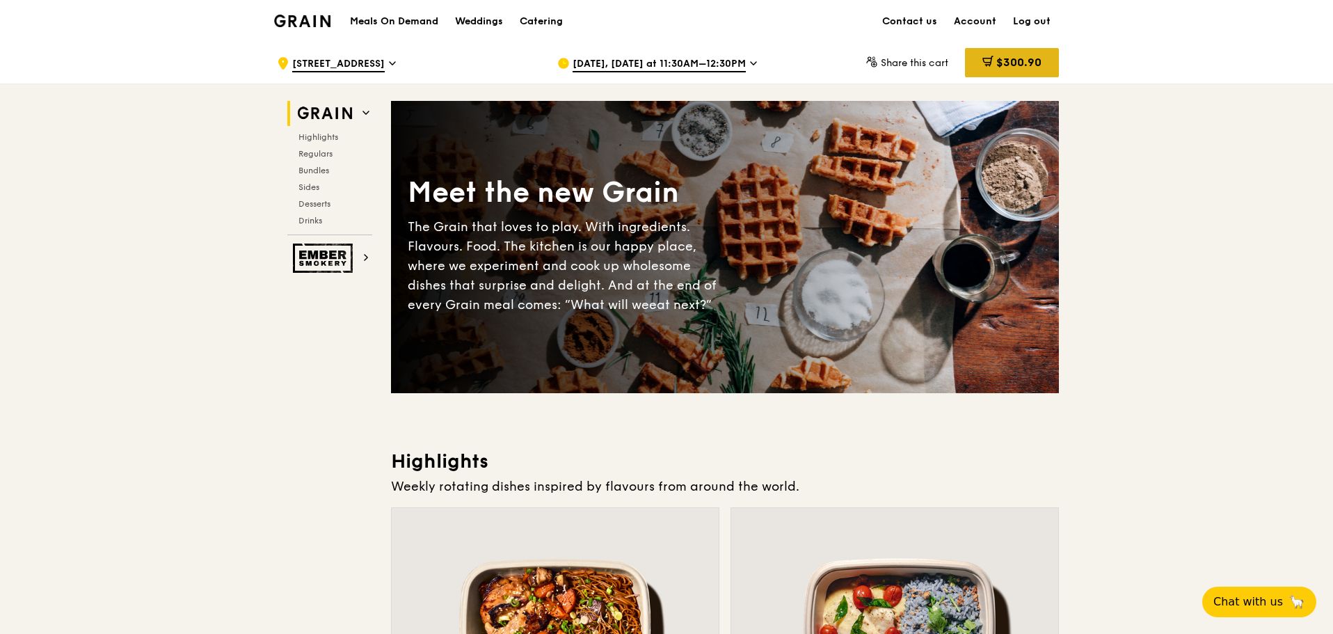
click at [1014, 63] on span "$300.90" at bounding box center [1018, 62] width 45 height 13
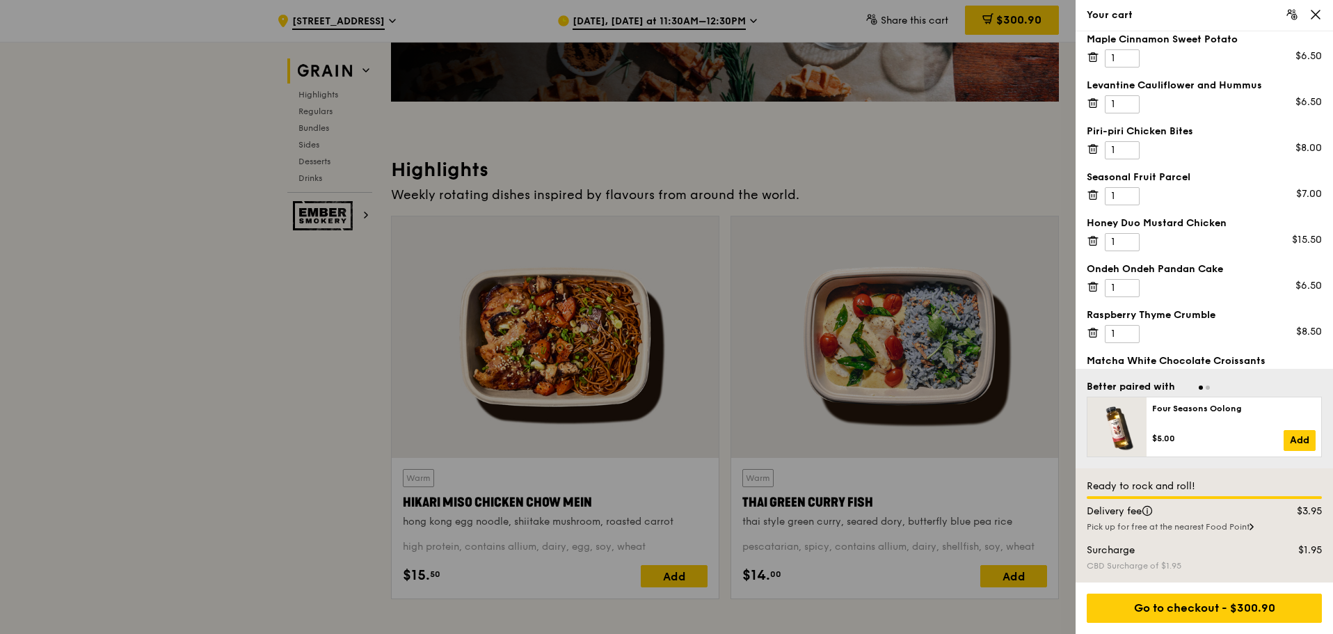
scroll to position [348, 0]
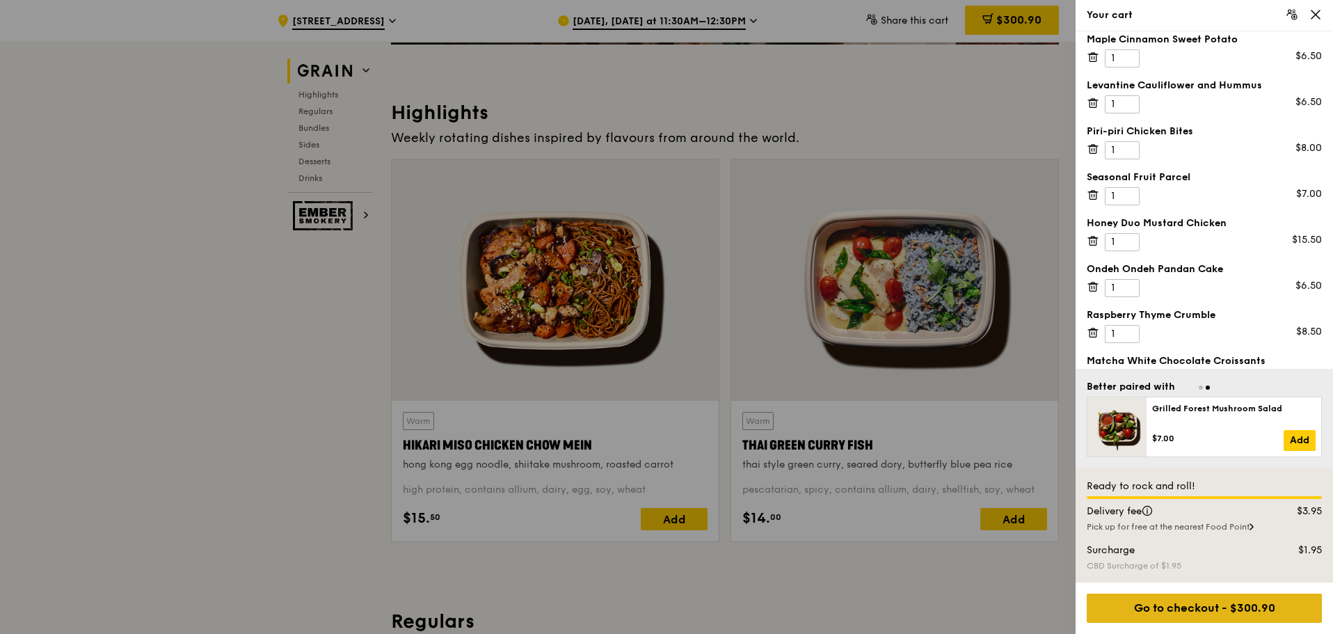
click at [1242, 605] on div "Go to checkout - $300.90" at bounding box center [1203, 607] width 235 height 29
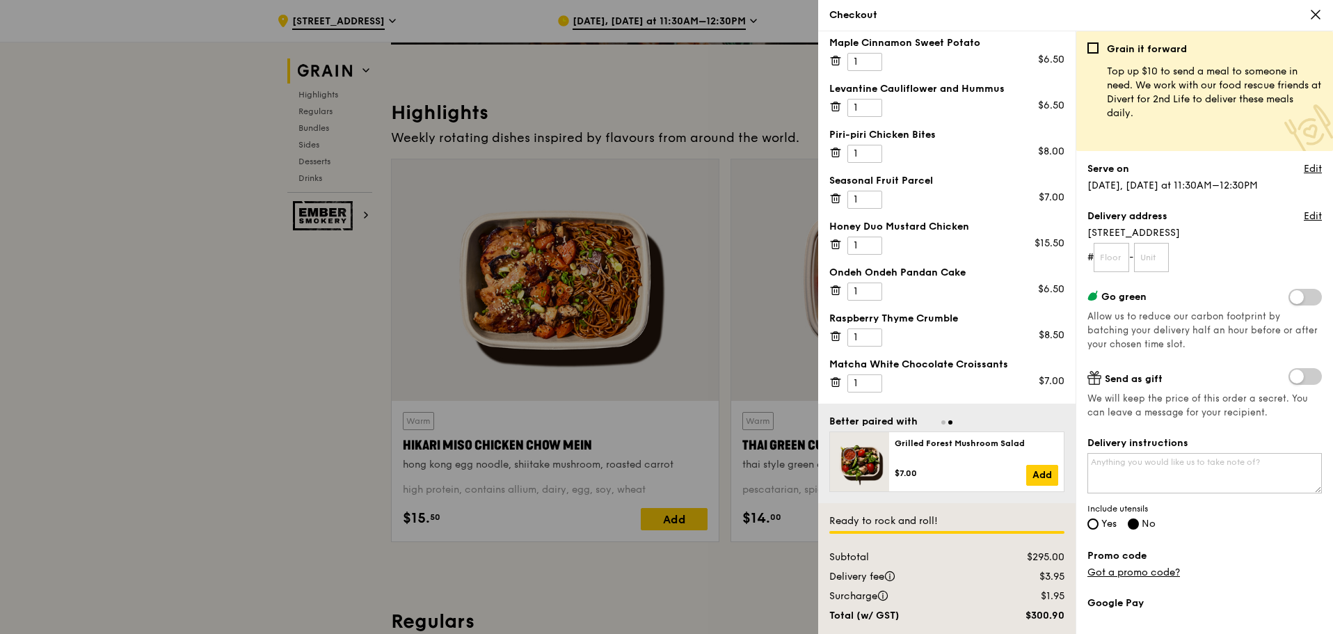
scroll to position [136, 0]
click at [1118, 258] on input "text" at bounding box center [1110, 257] width 35 height 29
type input "16"
click at [1161, 258] on input "text" at bounding box center [1151, 257] width 35 height 29
type input "05"
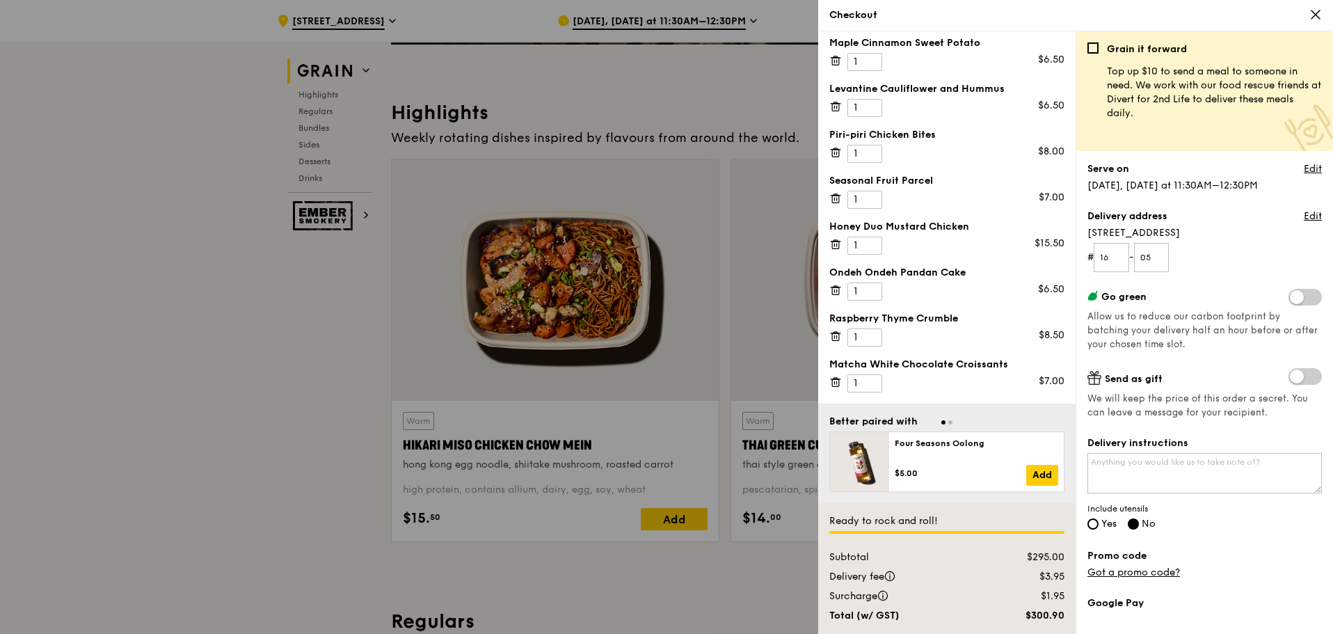
click at [1292, 296] on span at bounding box center [1304, 297] width 33 height 17
click at [1291, 298] on input "checkbox" at bounding box center [1291, 298] width 0 height 0
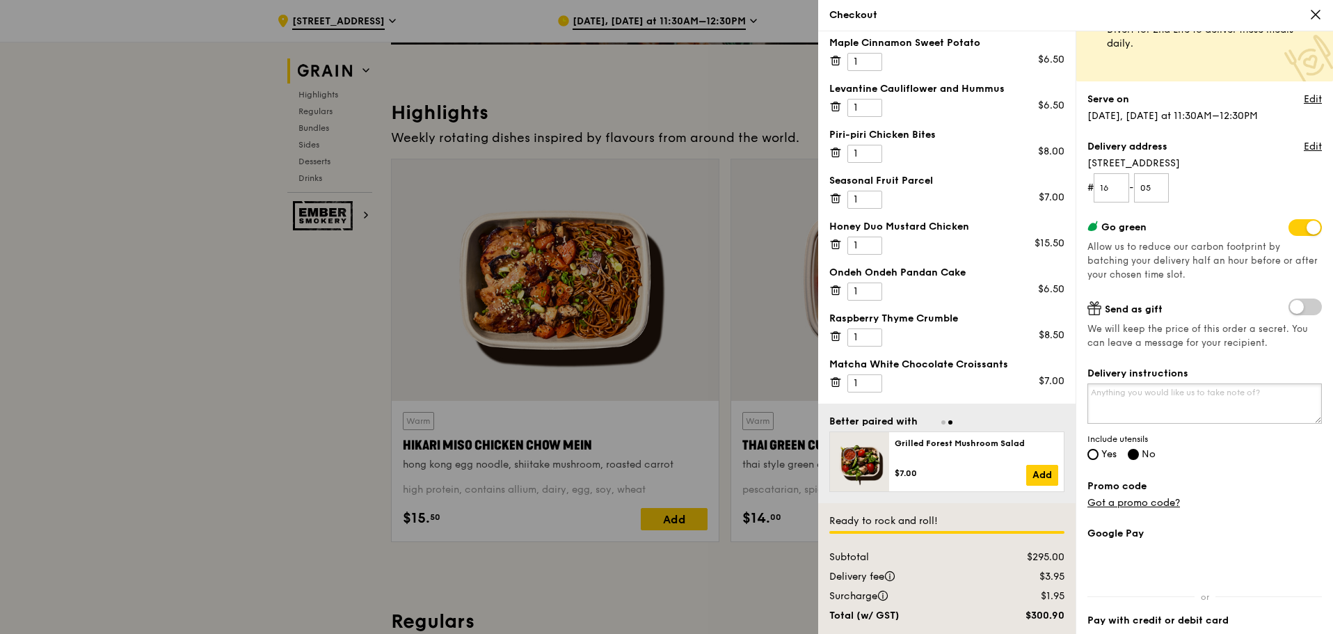
click at [1214, 399] on textarea "Delivery instructions" at bounding box center [1204, 403] width 234 height 40
type textarea "[GEOGRAPHIC_DATA]. Must take lift from Lift Lobby F from level 1 beside [GEOGRA…"
click at [1270, 479] on label "Promo code" at bounding box center [1204, 486] width 234 height 14
click at [1094, 451] on input "Yes" at bounding box center [1092, 454] width 11 height 11
radio input "true"
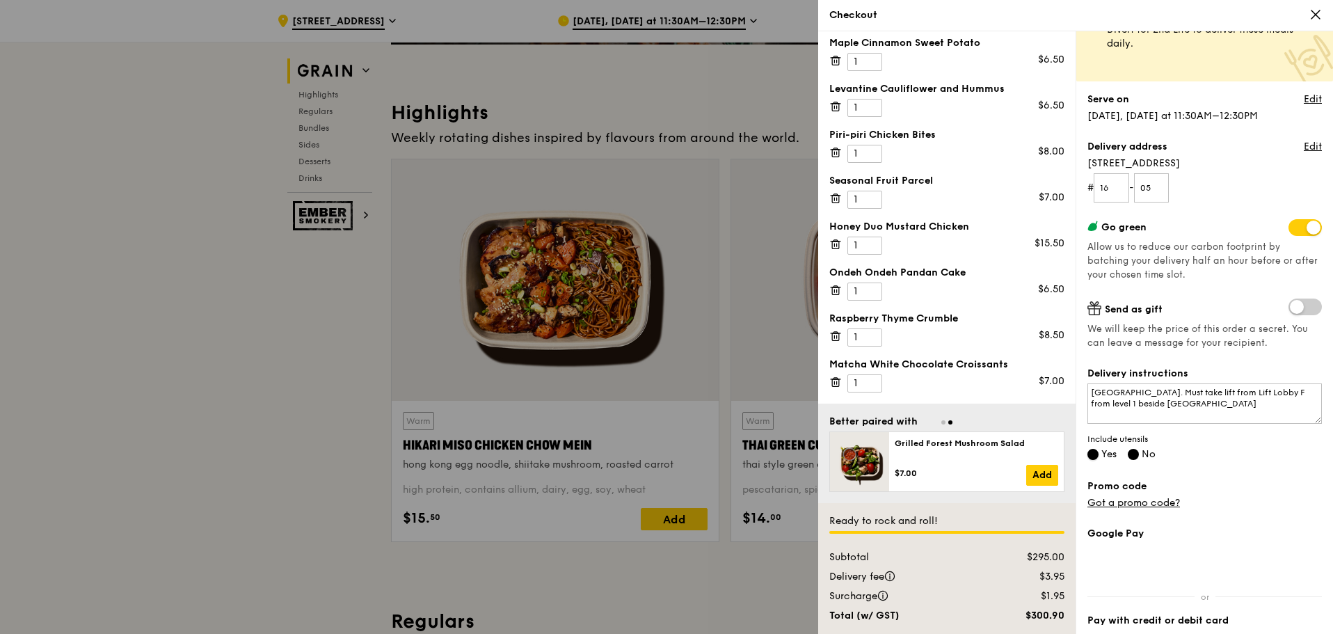
radio input "false"
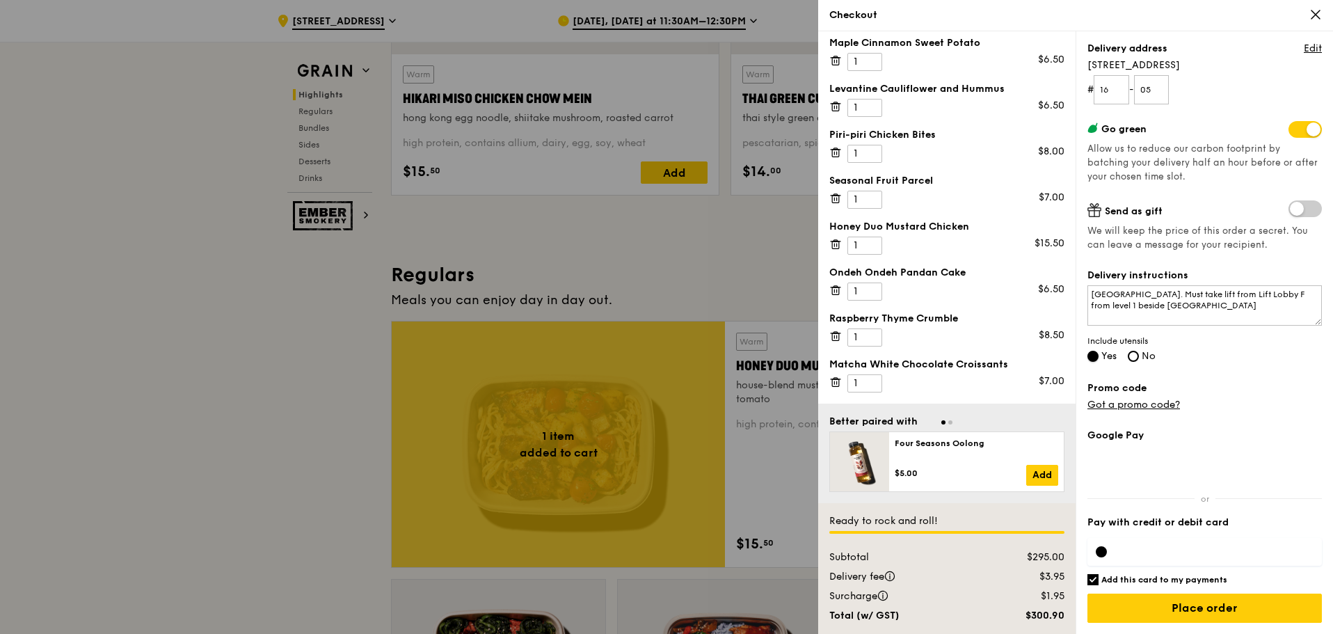
scroll to position [695, 0]
click at [1105, 551] on div at bounding box center [1100, 551] width 11 height 11
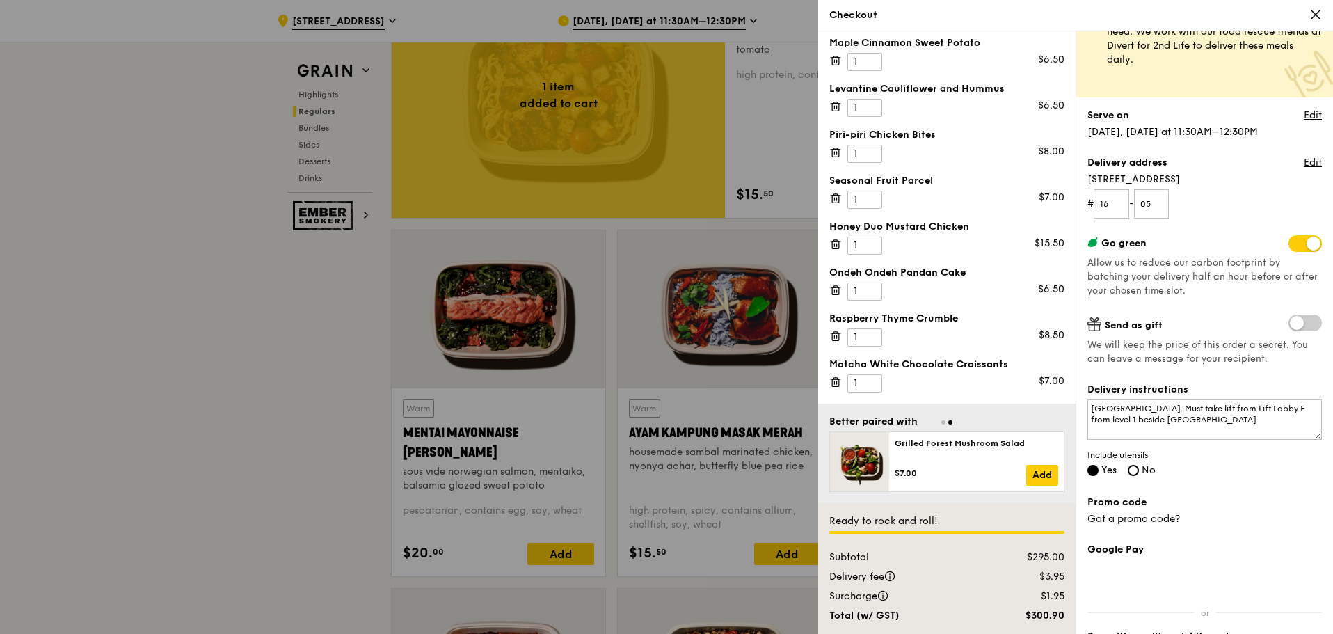
scroll to position [168, 0]
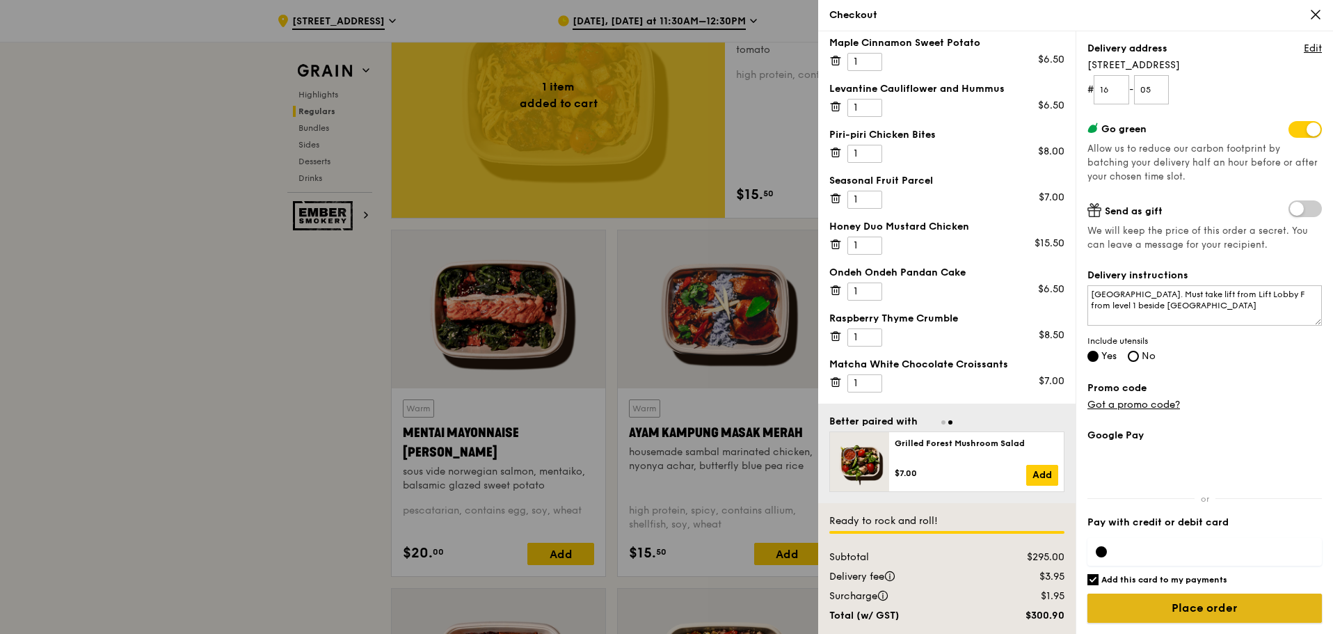
click at [1201, 608] on input "Place order" at bounding box center [1204, 607] width 234 height 29
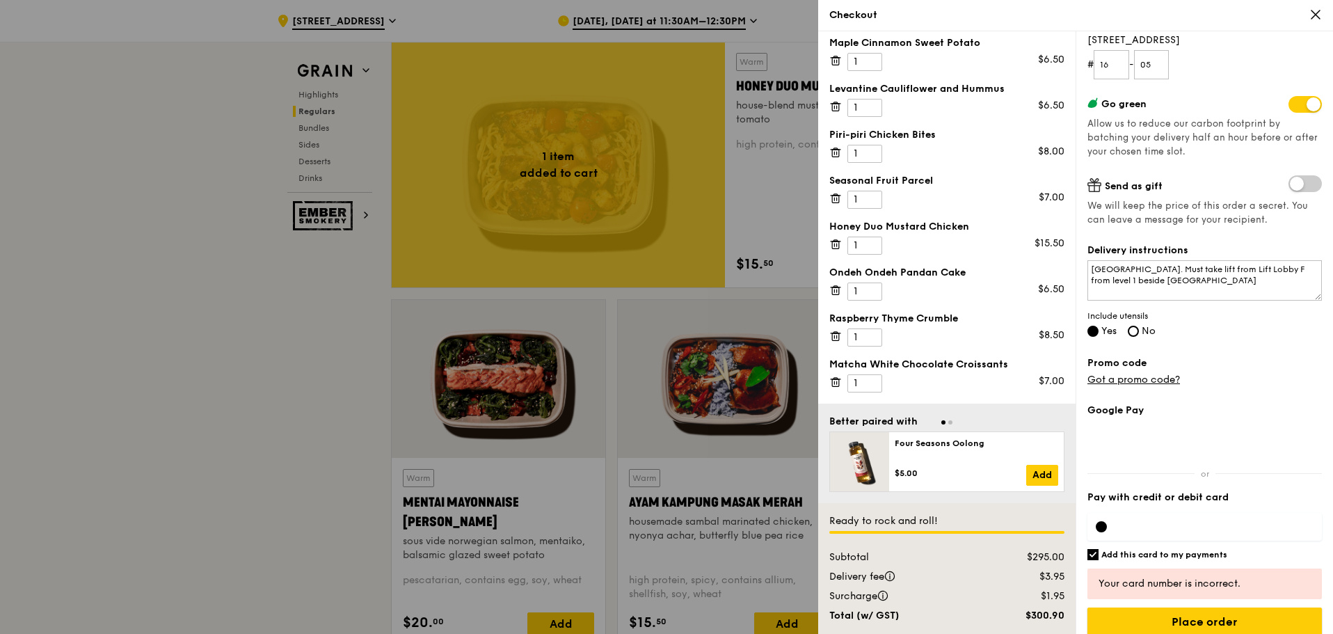
scroll to position [207, 0]
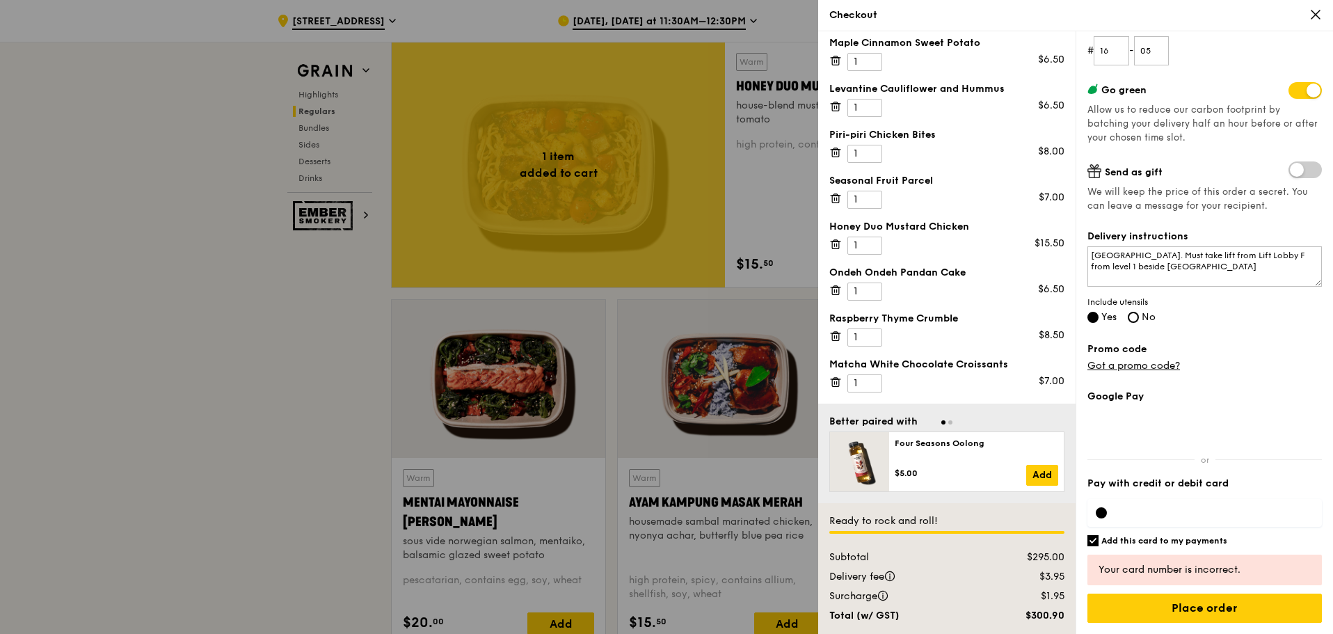
click at [1206, 520] on div at bounding box center [1204, 513] width 234 height 28
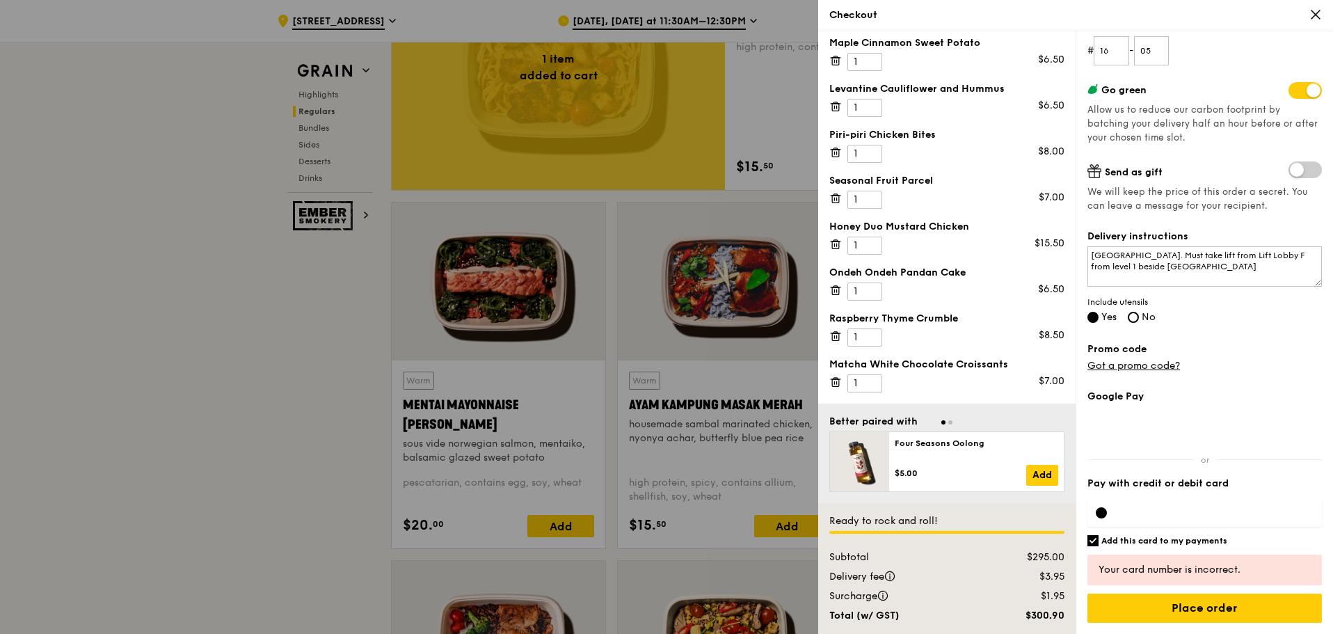
scroll to position [1113, 0]
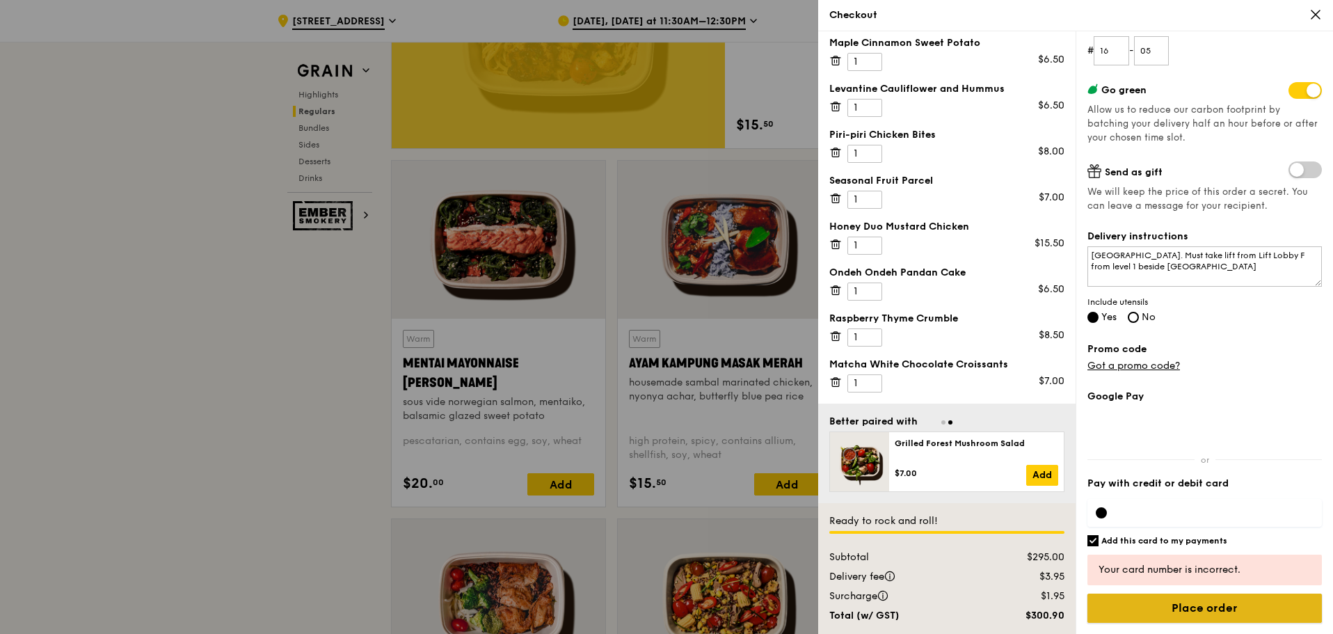
click at [1198, 606] on input "Place order" at bounding box center [1204, 607] width 234 height 29
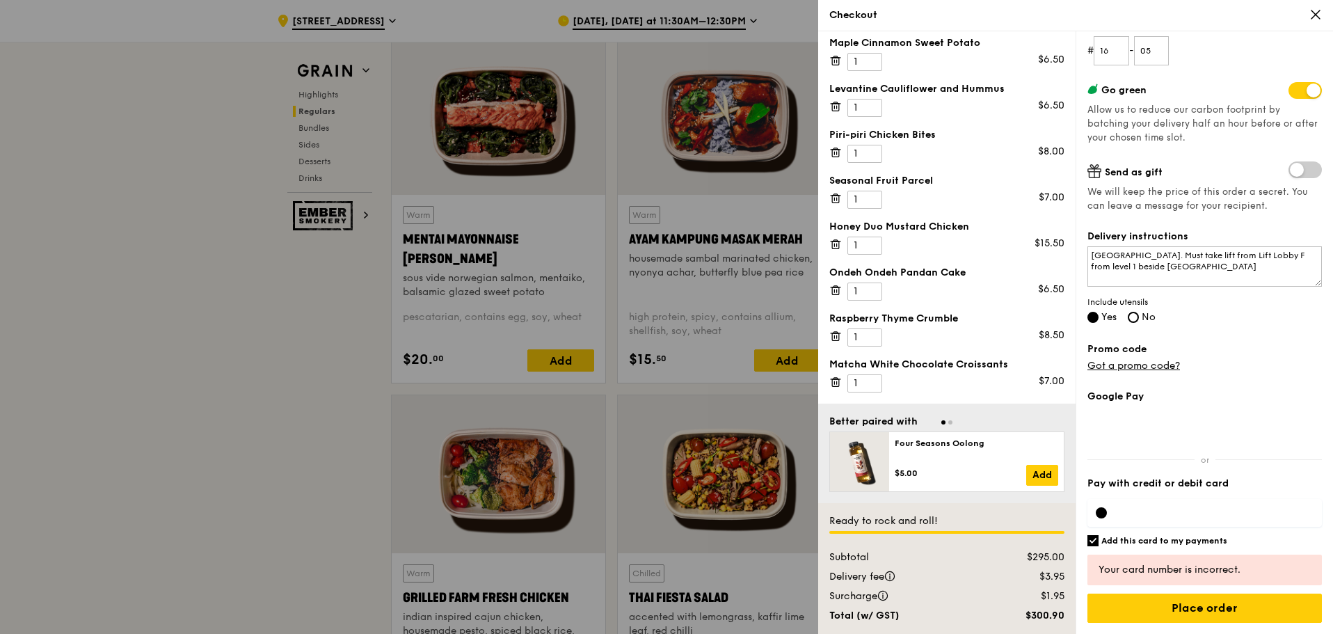
scroll to position [1252, 0]
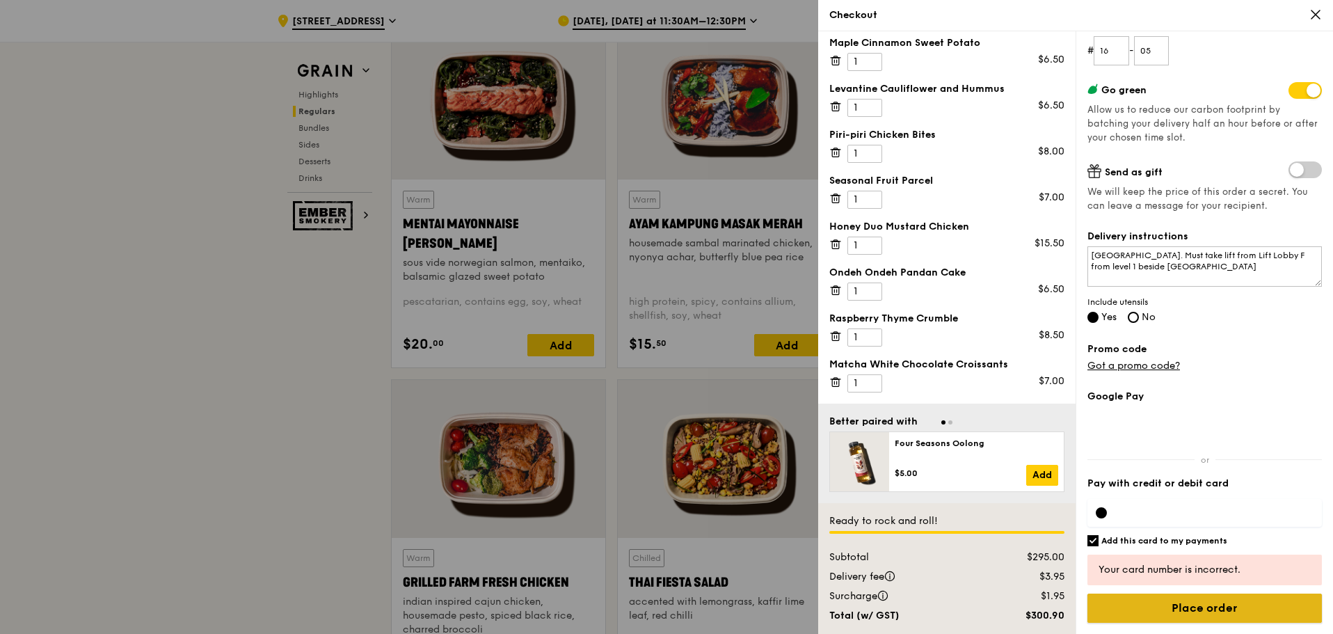
click at [1202, 608] on input "Place order" at bounding box center [1204, 607] width 234 height 29
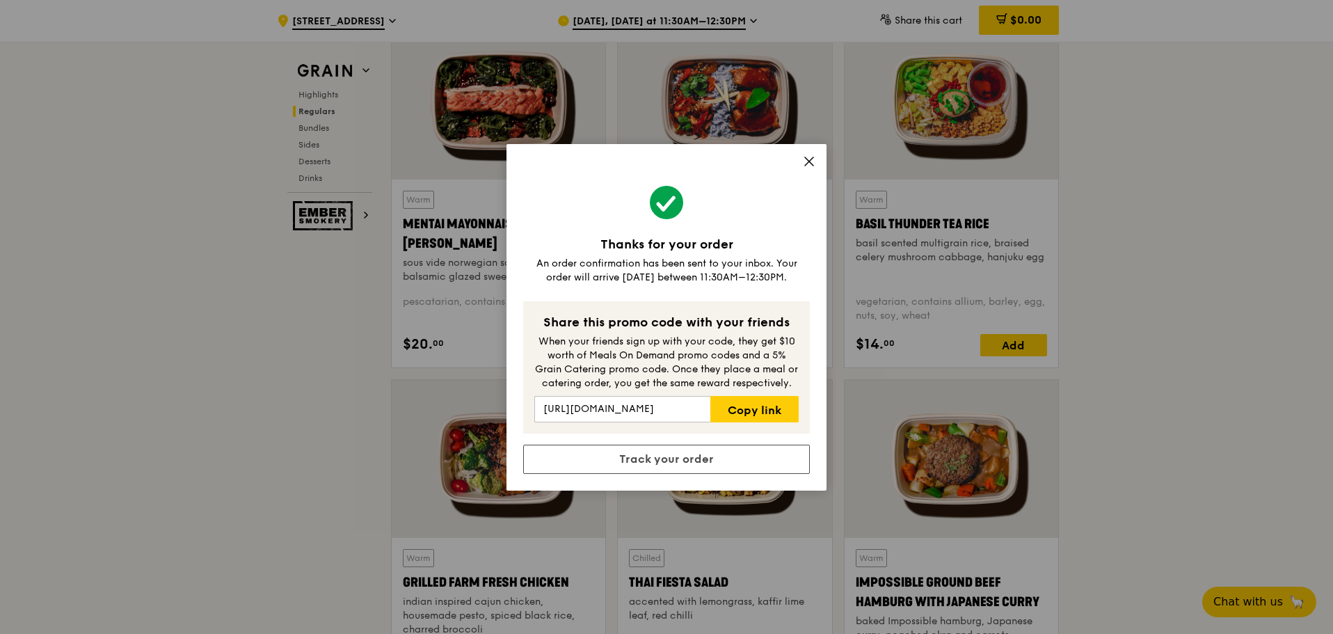
scroll to position [1321, 0]
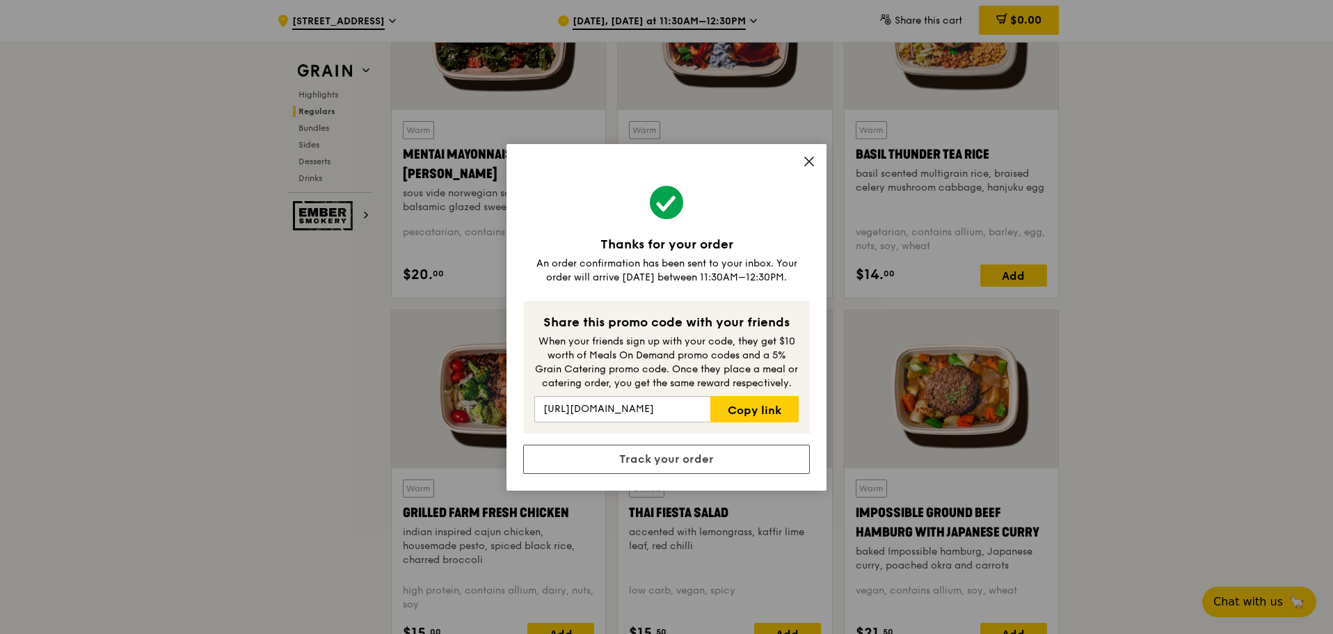
click at [810, 158] on icon at bounding box center [809, 161] width 13 height 13
